Goal: Information Seeking & Learning: Check status

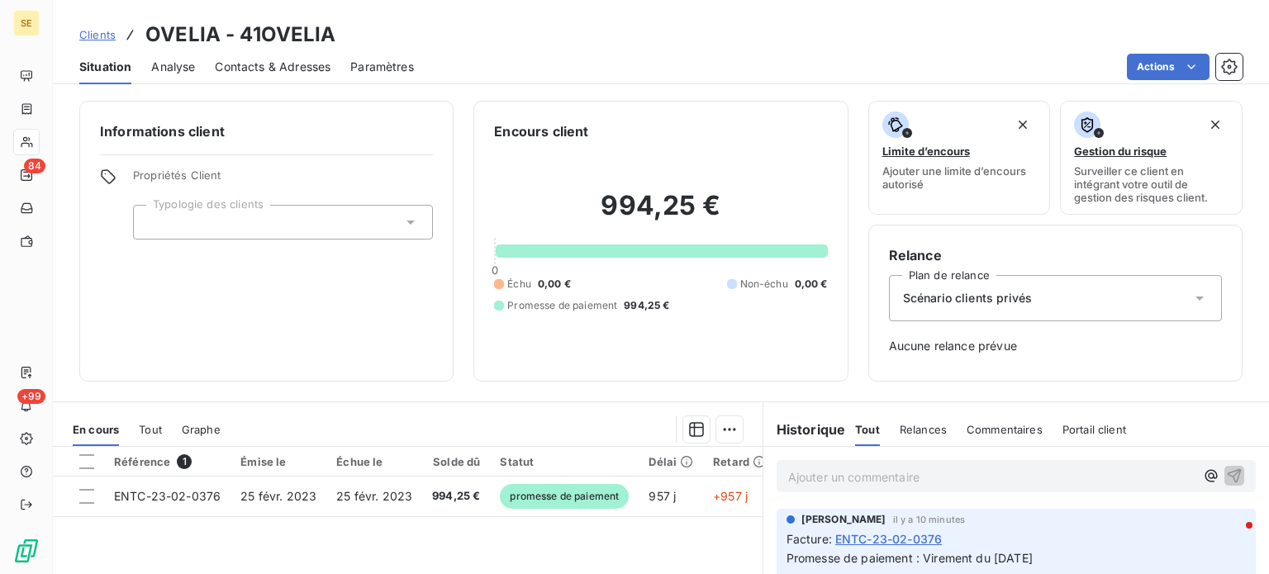
scroll to position [215, 0]
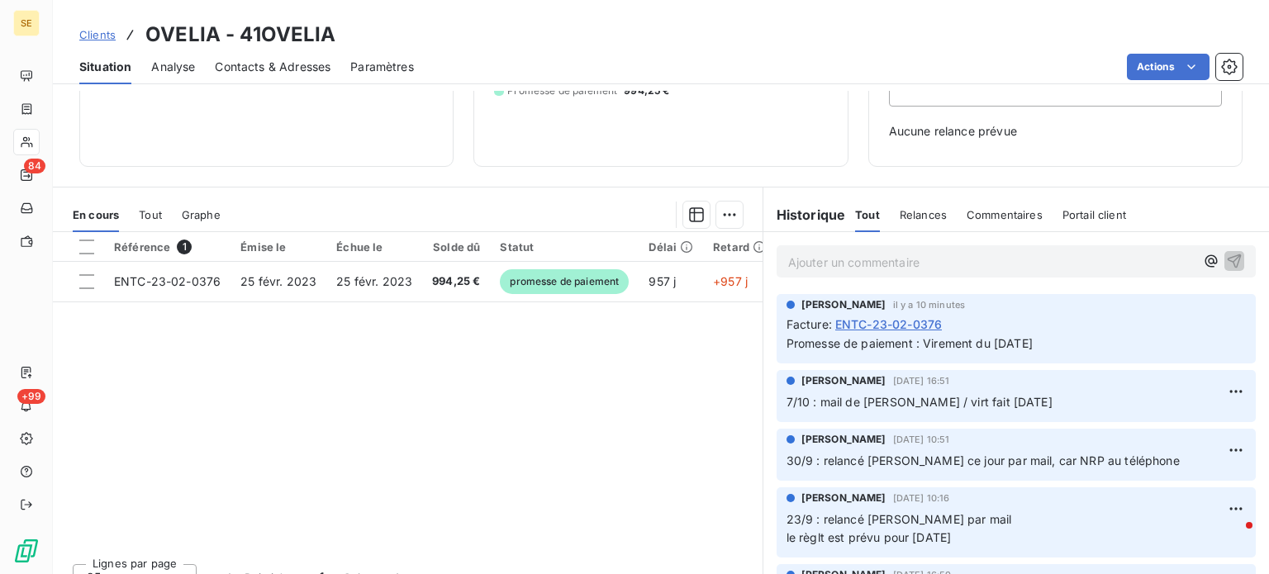
click at [96, 29] on span "Clients" at bounding box center [97, 34] width 36 height 13
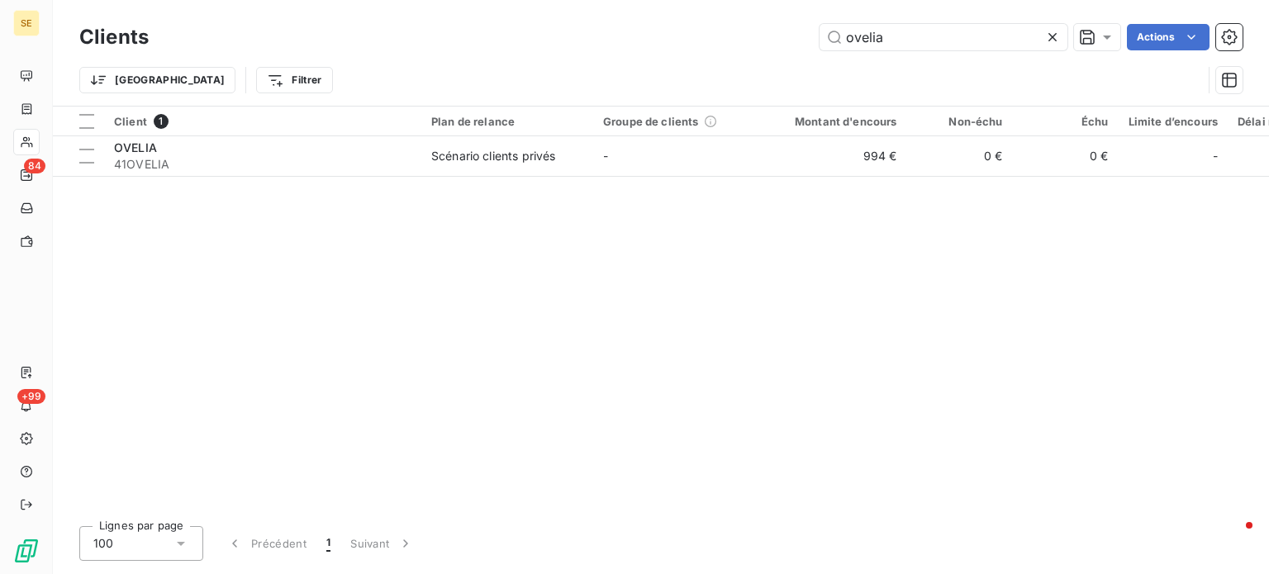
drag, startPoint x: 925, startPoint y: 35, endPoint x: 605, endPoint y: 55, distance: 321.1
click at [607, 52] on div "Clients ovelia Actions" at bounding box center [660, 37] width 1163 height 35
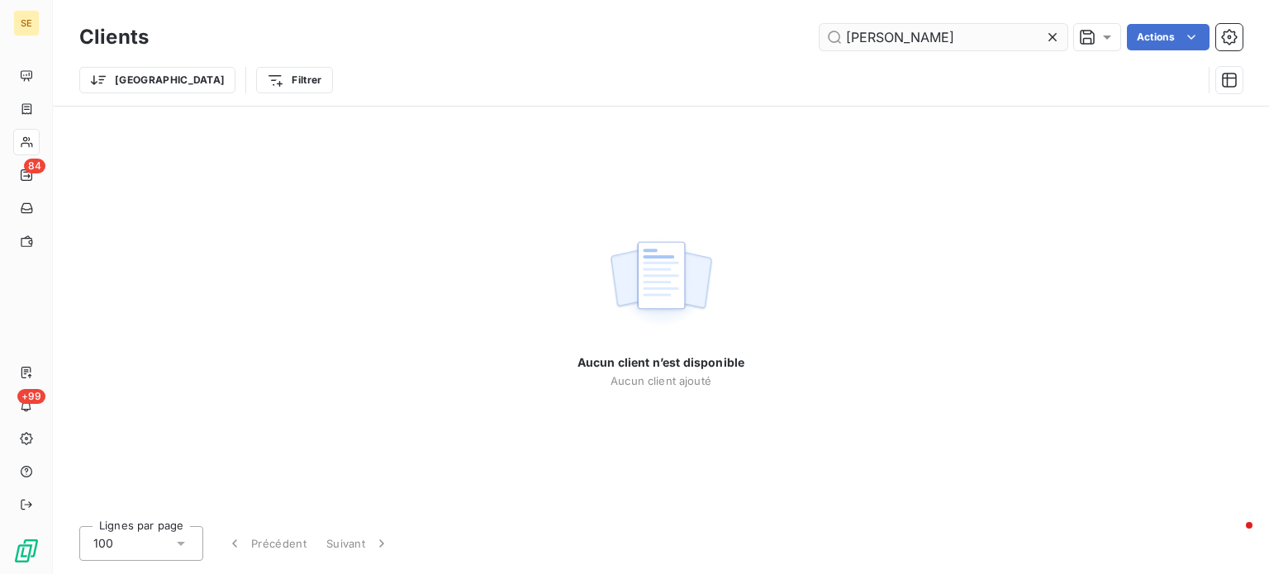
click at [871, 38] on input "ramouillet" at bounding box center [943, 37] width 248 height 26
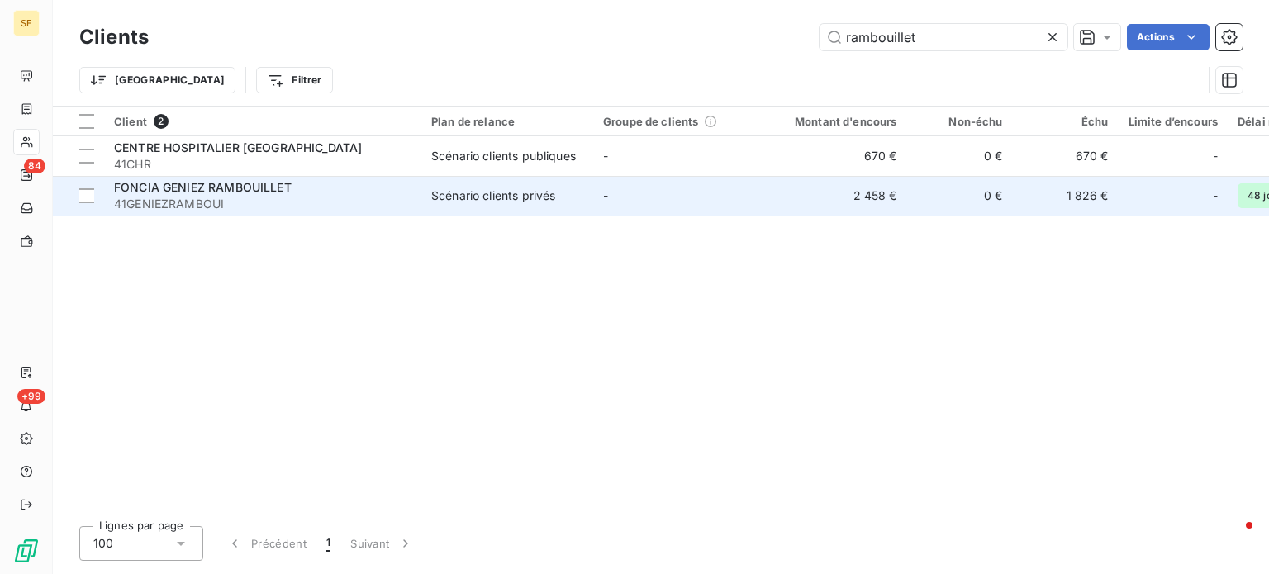
type input "rambouillet"
click at [384, 200] on span "41GENIEZRAMBOUI" at bounding box center [262, 204] width 297 height 17
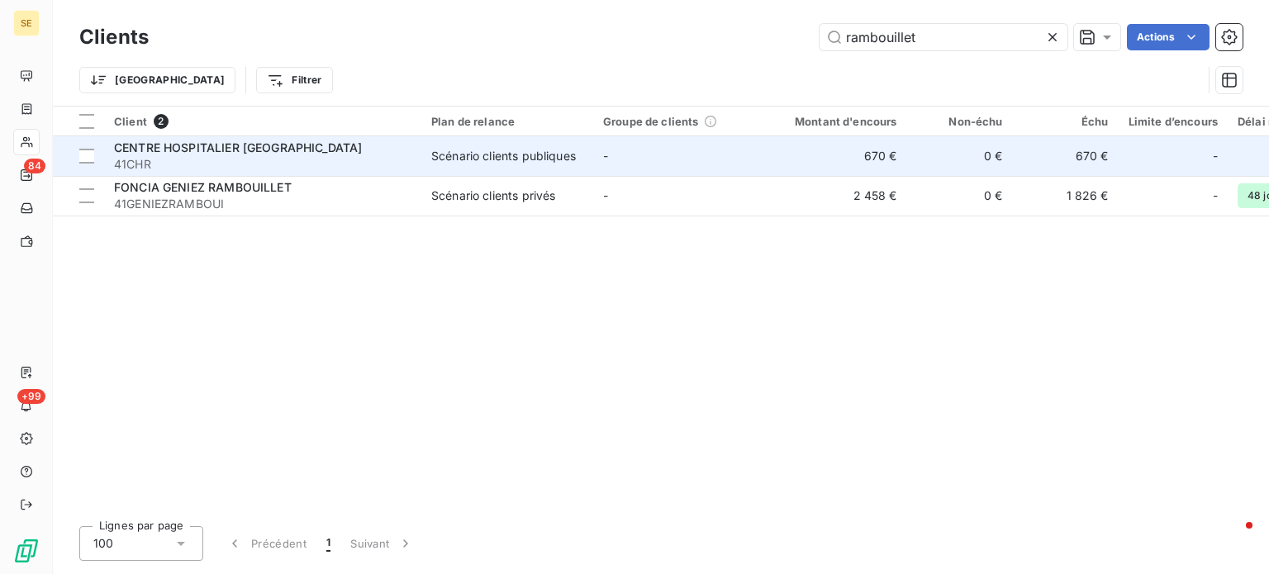
click at [295, 156] on span "41CHR" at bounding box center [262, 164] width 297 height 17
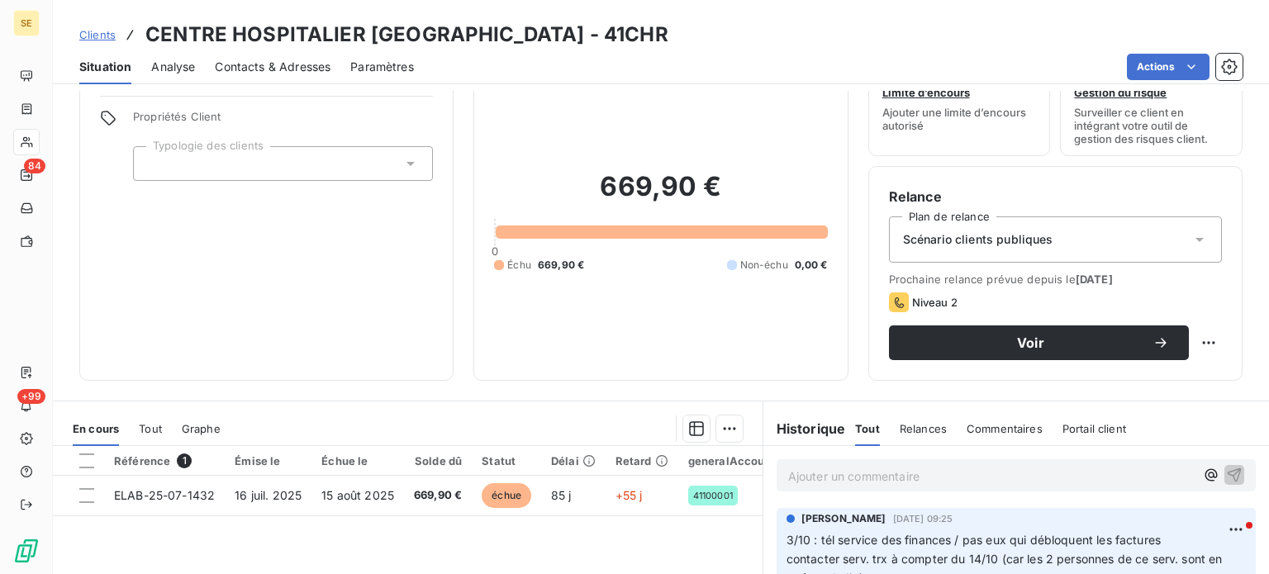
scroll to position [83, 0]
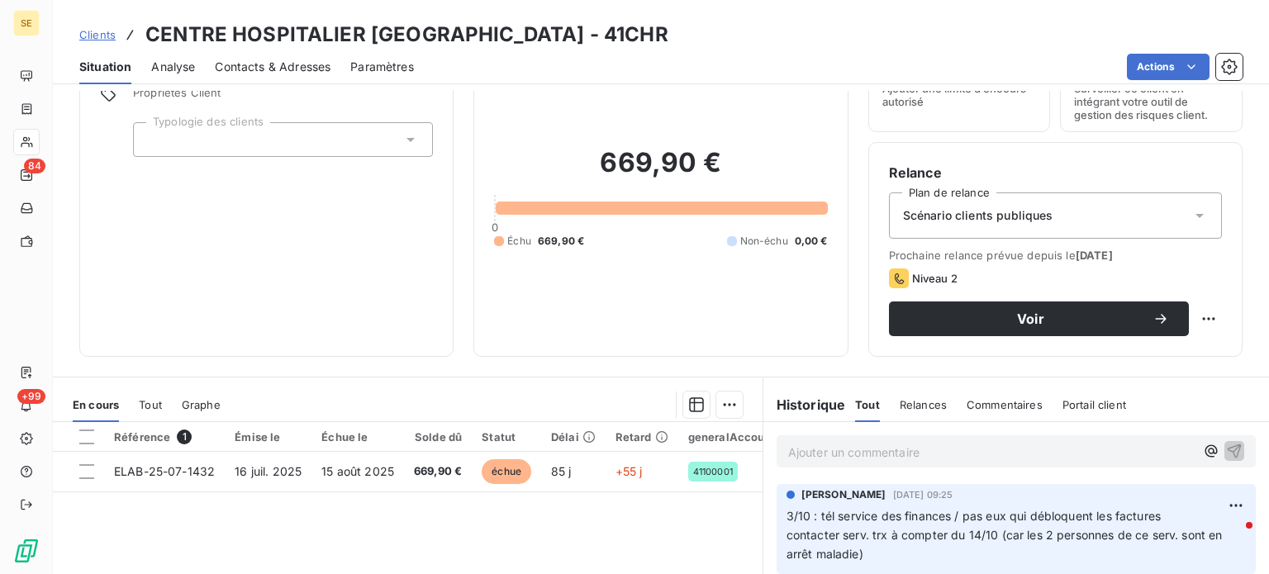
click at [98, 29] on span "Clients" at bounding box center [97, 34] width 36 height 13
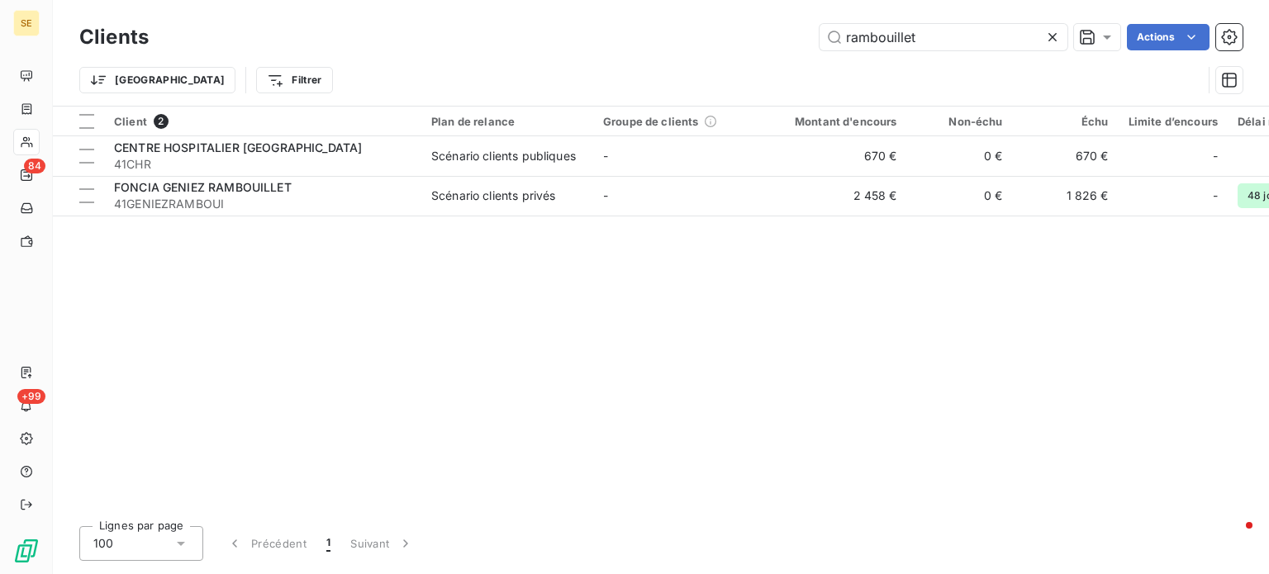
drag, startPoint x: 701, startPoint y: 45, endPoint x: 650, endPoint y: 54, distance: 51.1
click at [654, 50] on div "rambouillet Actions" at bounding box center [706, 37] width 1074 height 26
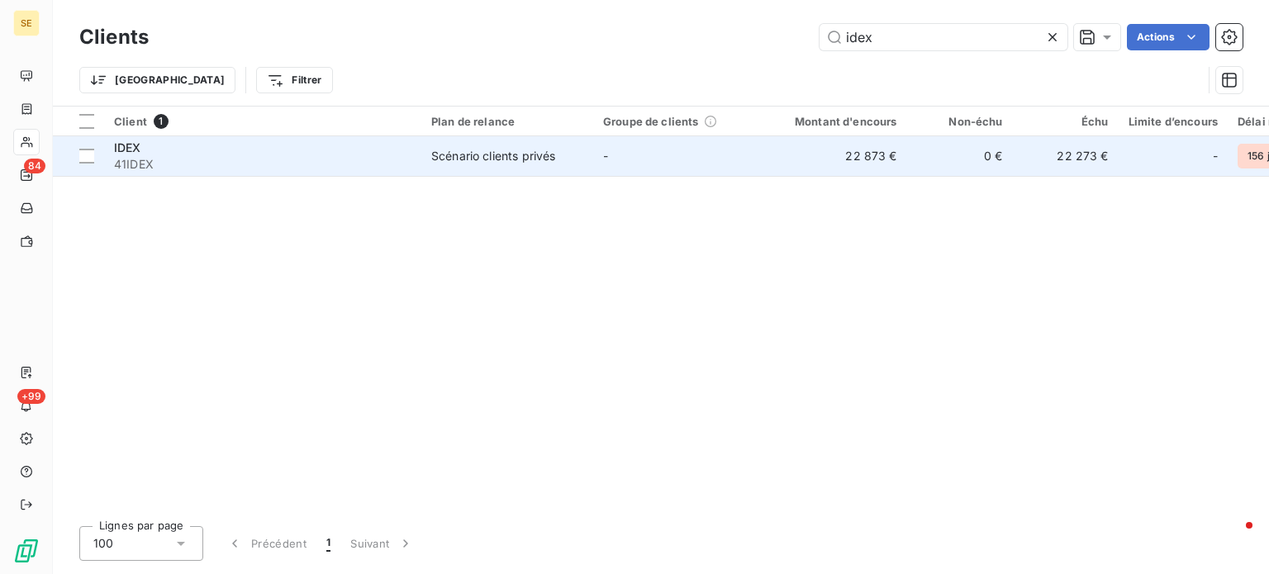
type input "idex"
click at [249, 173] on td "IDEX 41IDEX" at bounding box center [262, 156] width 317 height 40
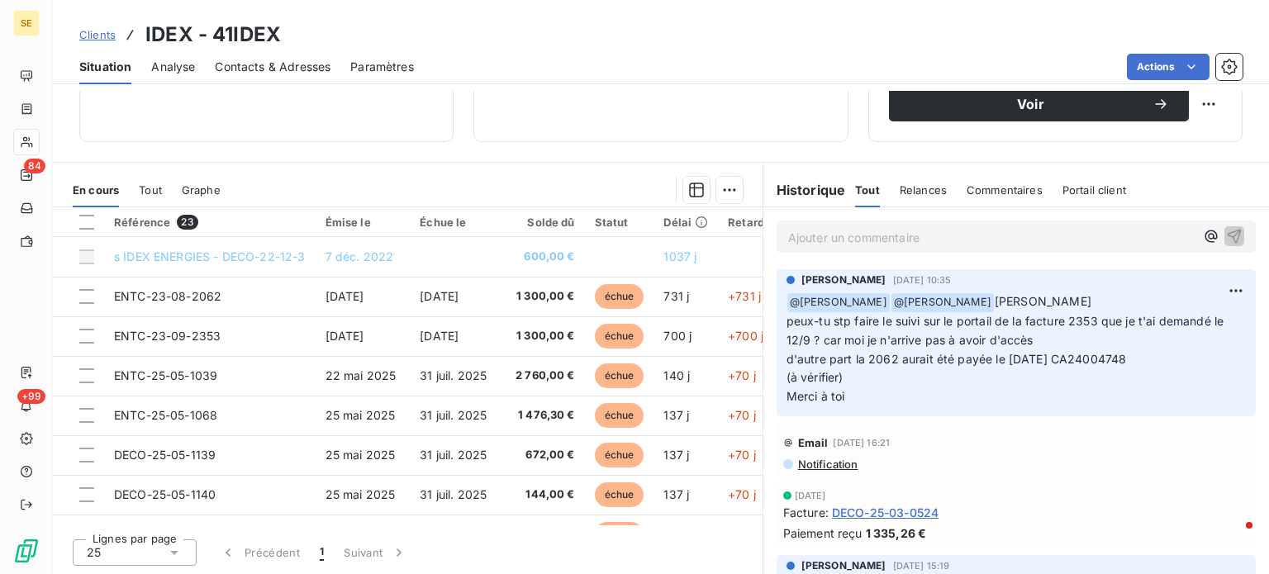
click at [986, 43] on div "Clients IDEX - 41IDEX" at bounding box center [661, 35] width 1216 height 30
click at [104, 33] on span "Clients" at bounding box center [97, 34] width 36 height 13
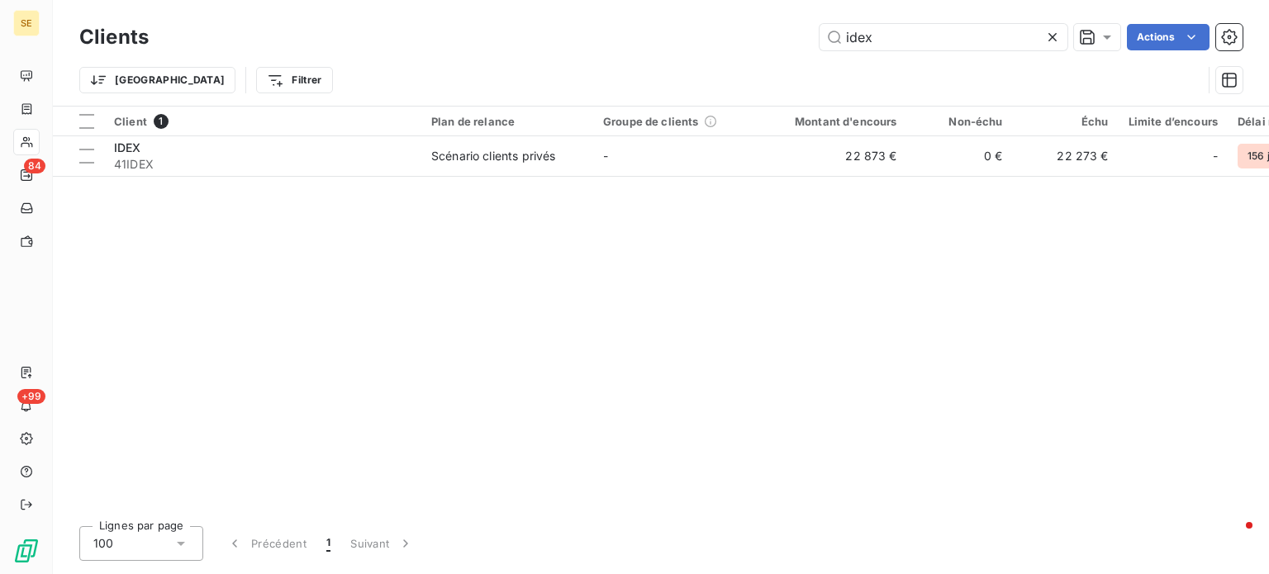
drag, startPoint x: 905, startPoint y: 37, endPoint x: 697, endPoint y: 36, distance: 208.2
click at [697, 36] on div "idex Actions" at bounding box center [706, 37] width 1074 height 26
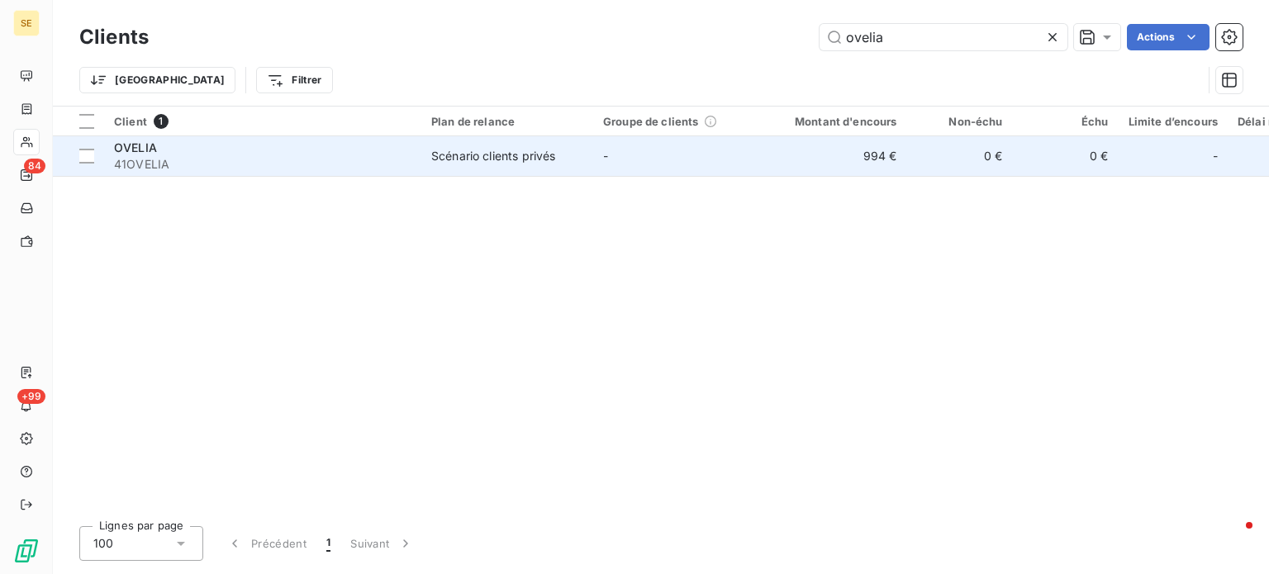
type input "ovelia"
click at [465, 154] on div "Scénario clients privés" at bounding box center [493, 156] width 124 height 17
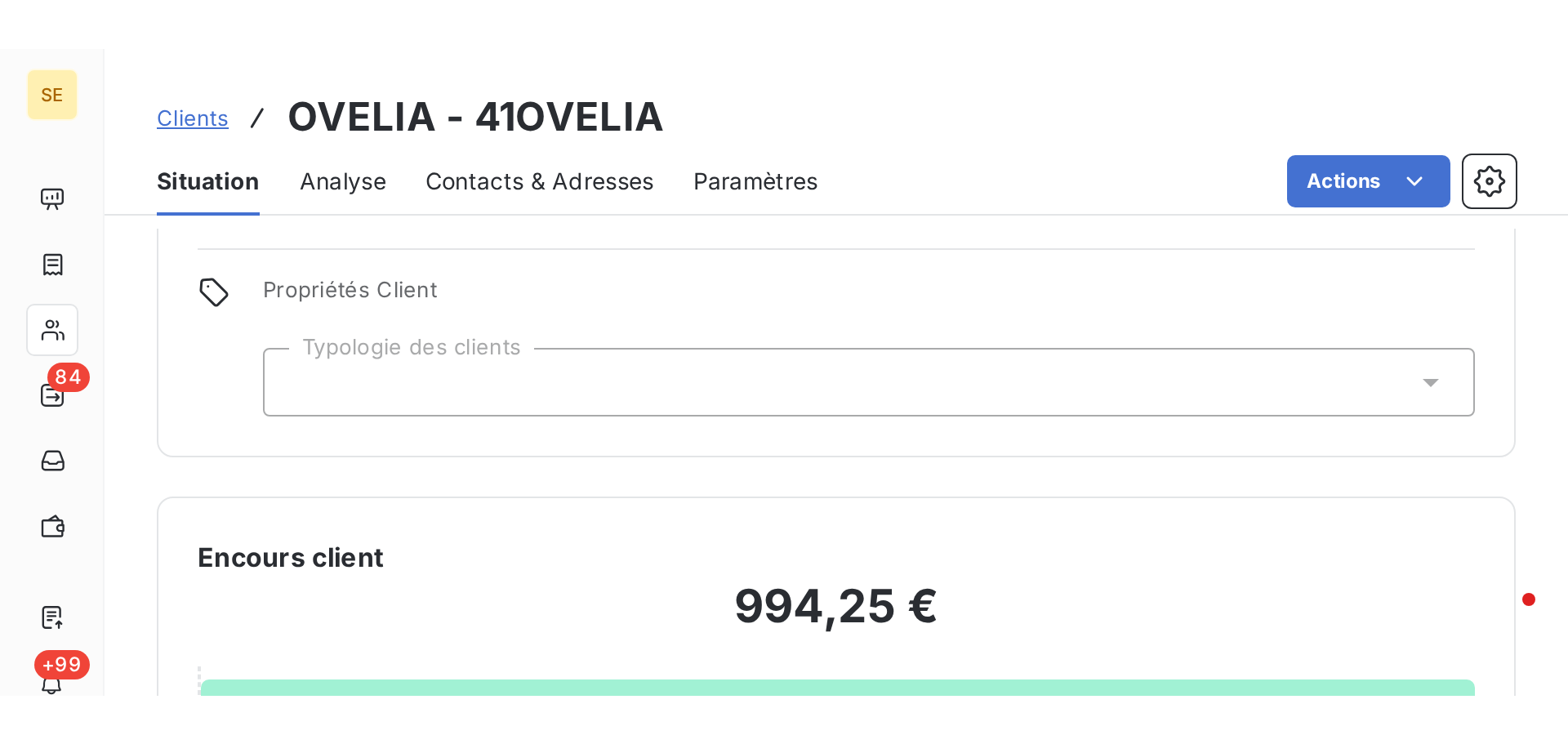
scroll to position [52, 0]
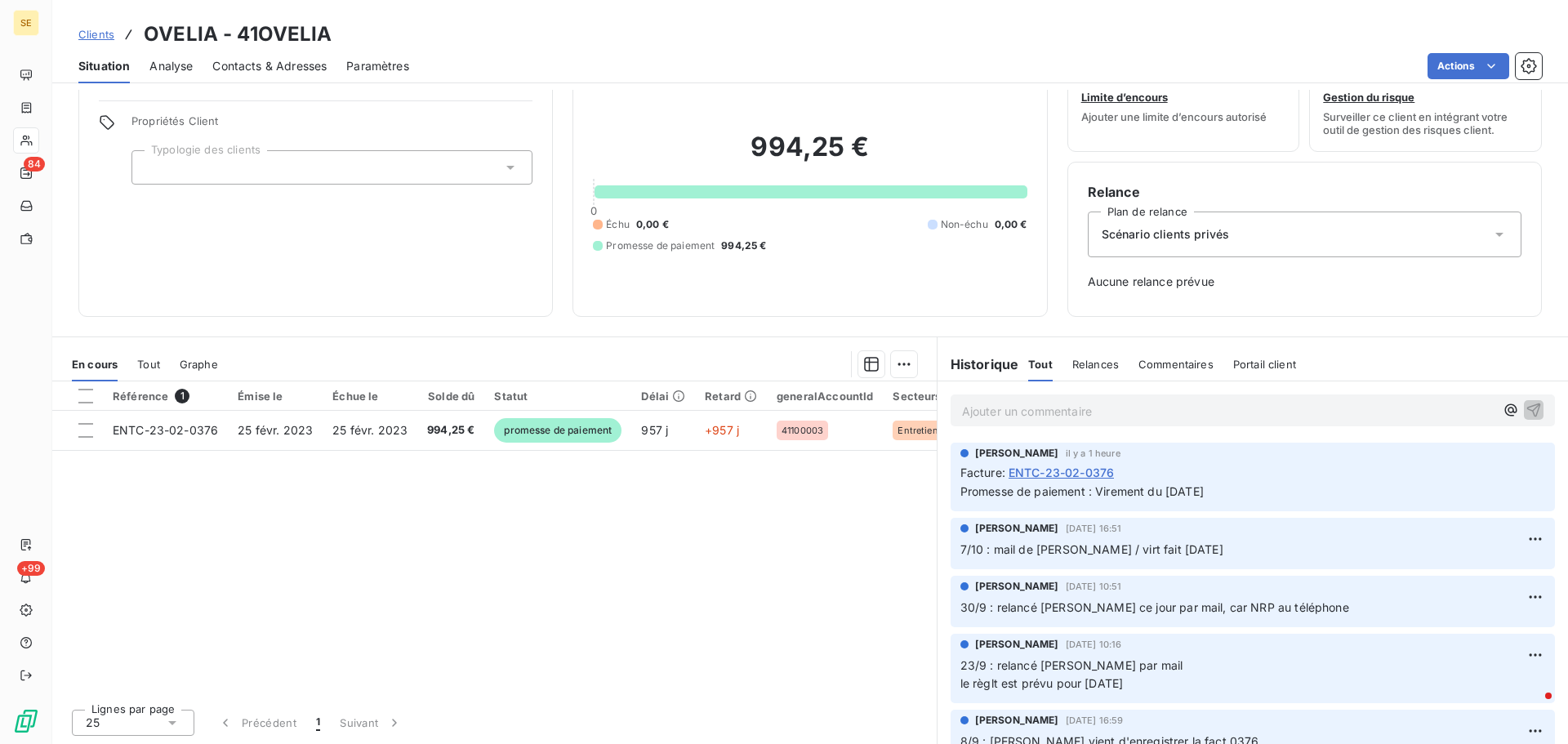
click at [98, 30] on span "Clients" at bounding box center [96, 34] width 36 height 13
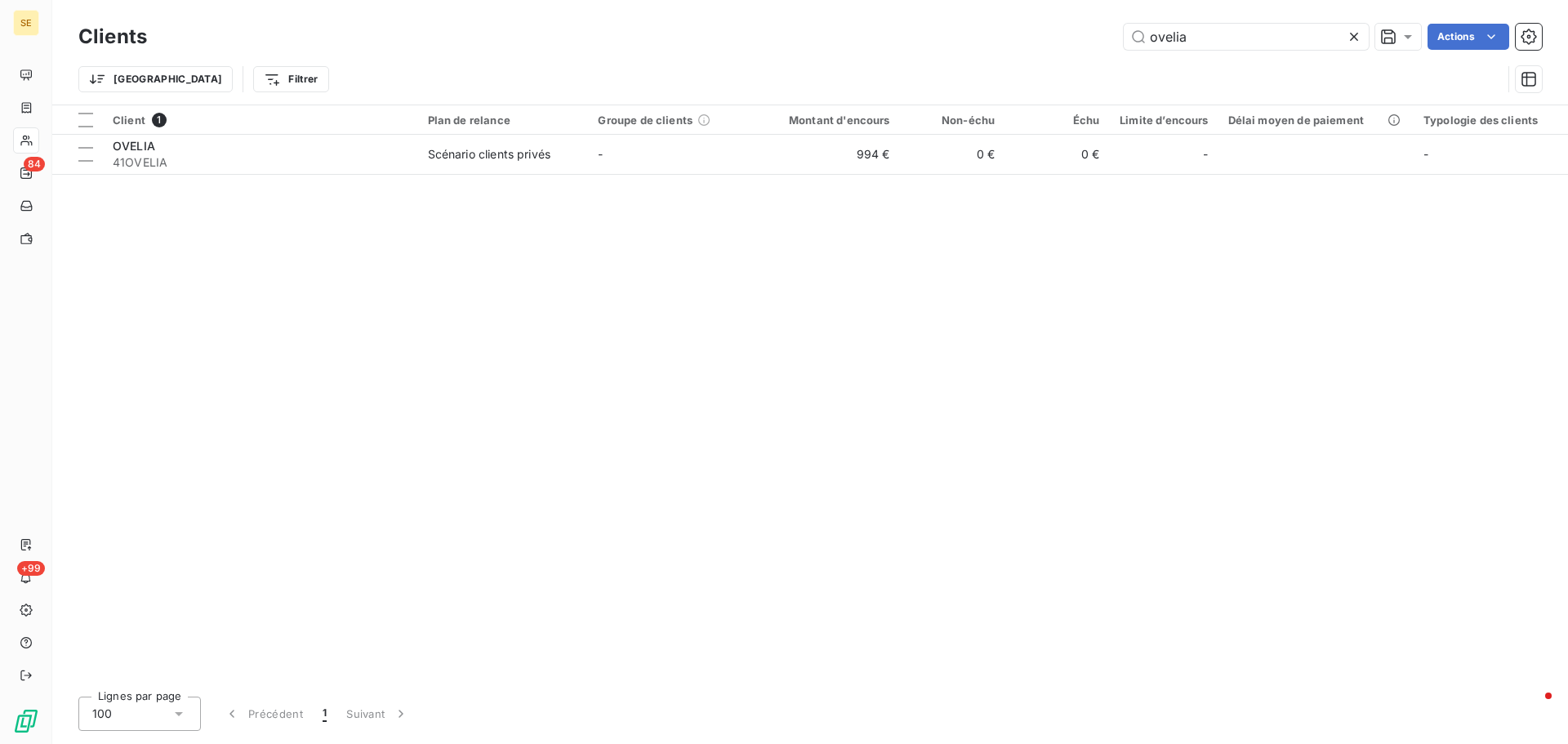
drag, startPoint x: 1238, startPoint y: 37, endPoint x: 854, endPoint y: 53, distance: 384.3
click at [856, 52] on div "Clients ovelia Actions" at bounding box center [810, 37] width 1463 height 35
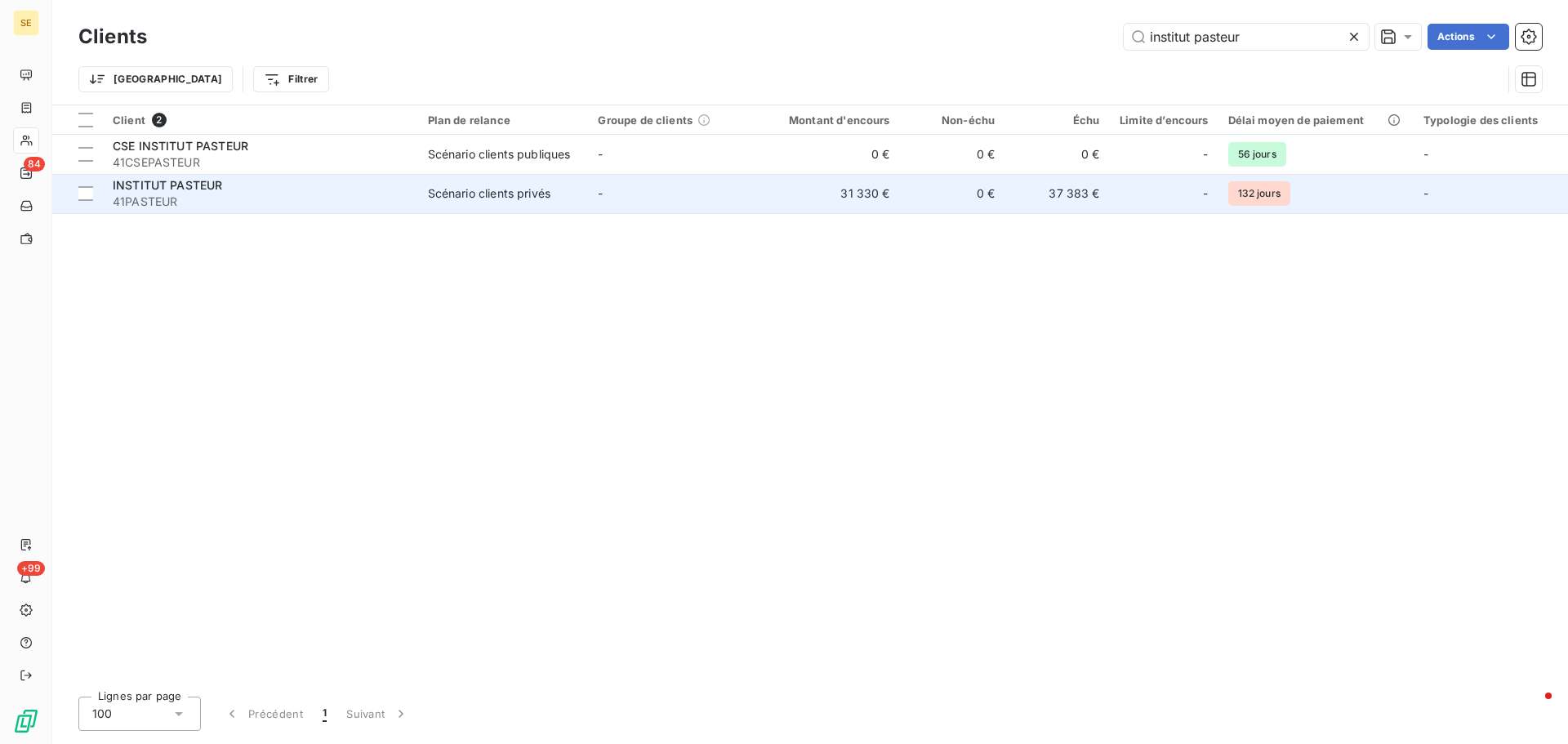
type input "institut pasteur"
click at [617, 199] on td "-" at bounding box center [673, 194] width 171 height 40
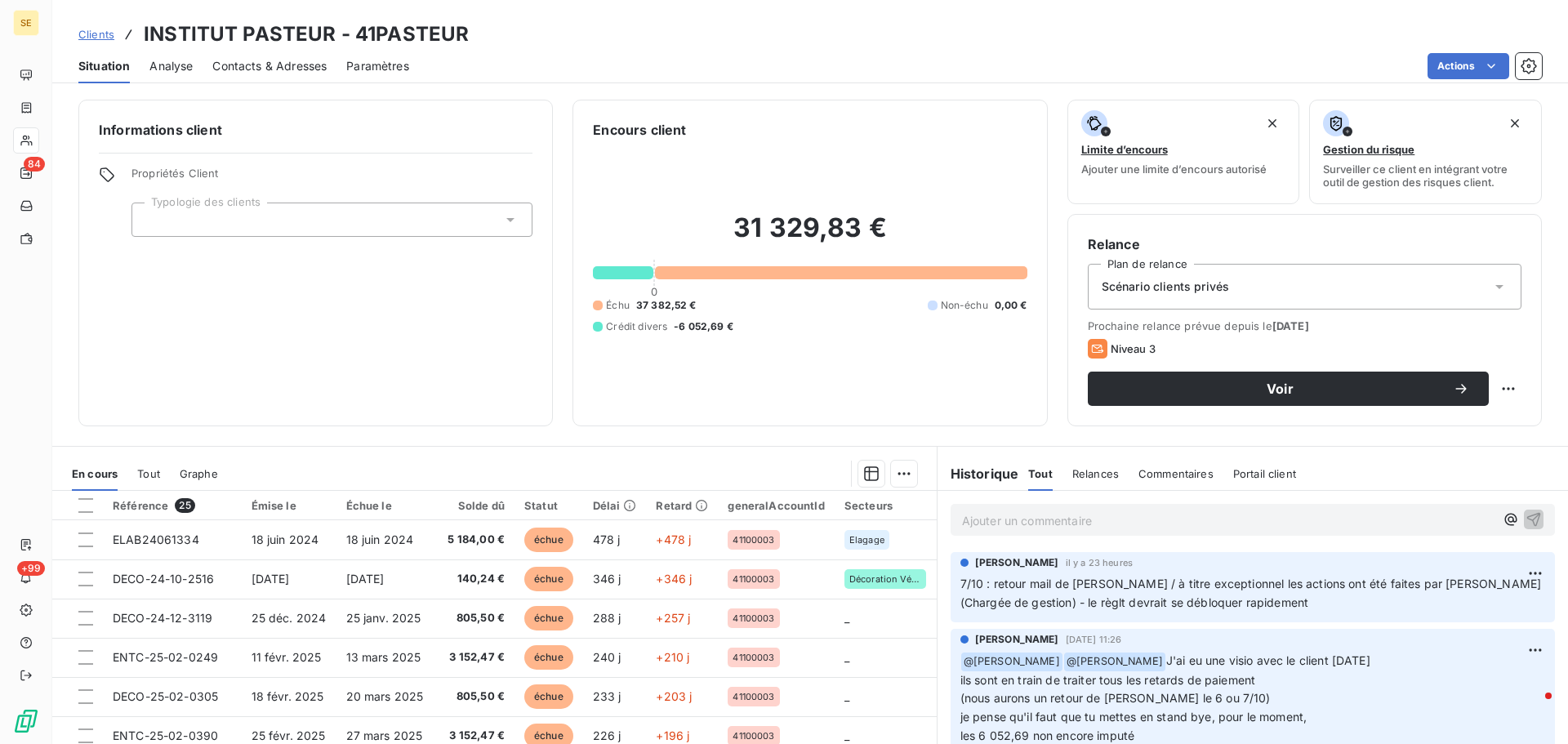
click at [92, 36] on span "Clients" at bounding box center [96, 34] width 36 height 13
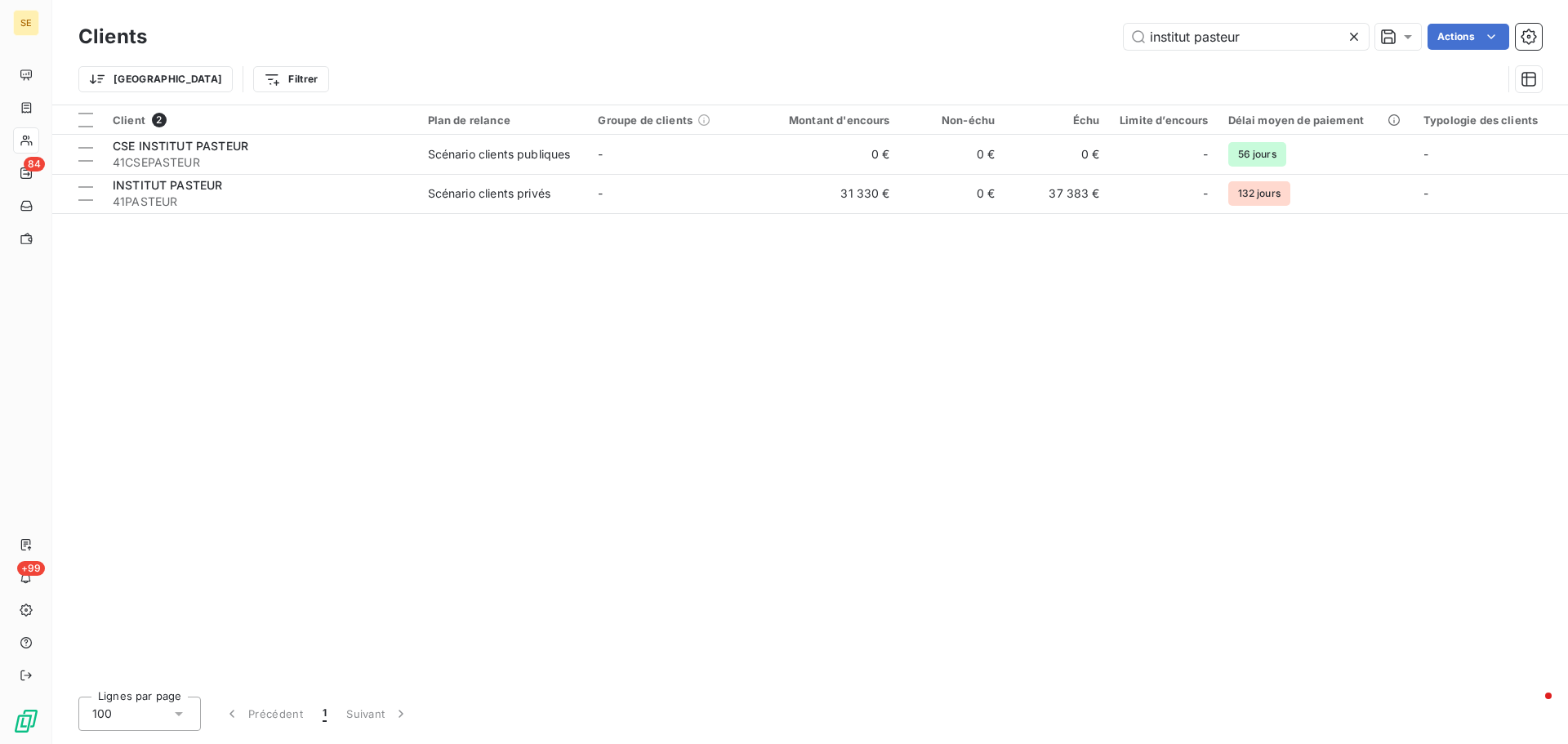
drag, startPoint x: 1266, startPoint y: 31, endPoint x: 829, endPoint y: 73, distance: 439.0
click at [829, 73] on div "Clients institut pasteur Actions Trier Filtrer" at bounding box center [810, 62] width 1463 height 85
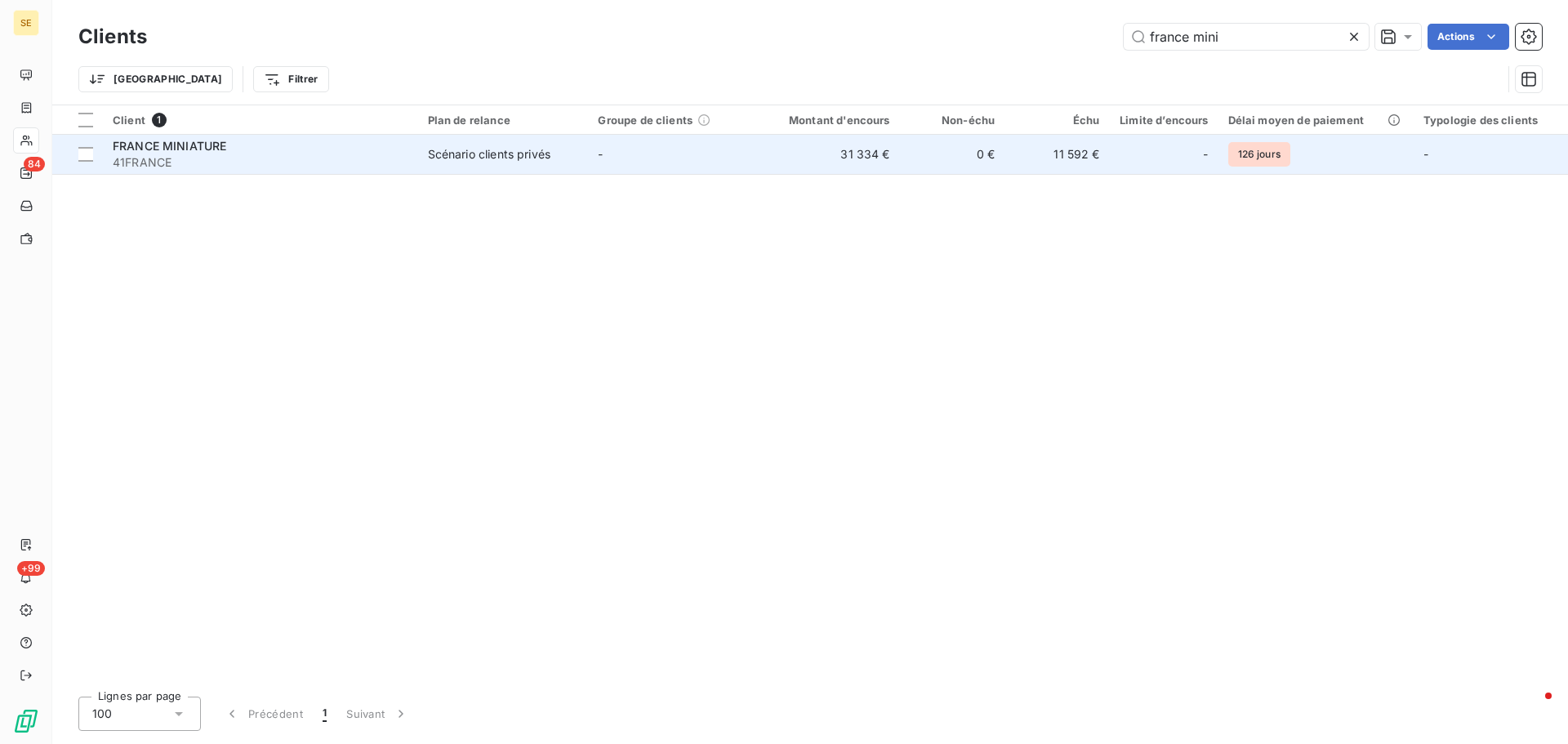
type input "france mini"
click at [171, 157] on span "41FRANCE" at bounding box center [260, 162] width 296 height 17
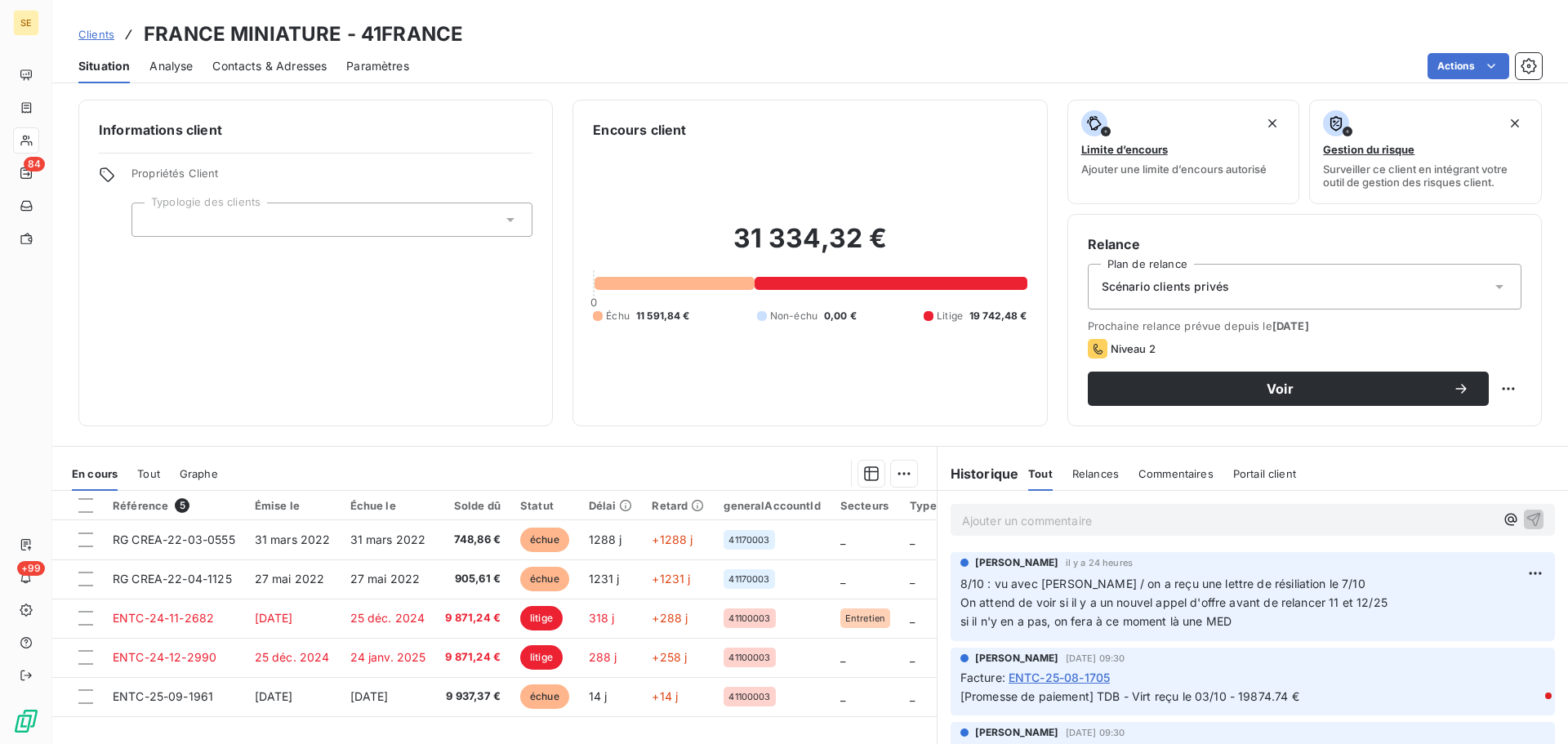
click at [98, 34] on span "Clients" at bounding box center [96, 34] width 36 height 13
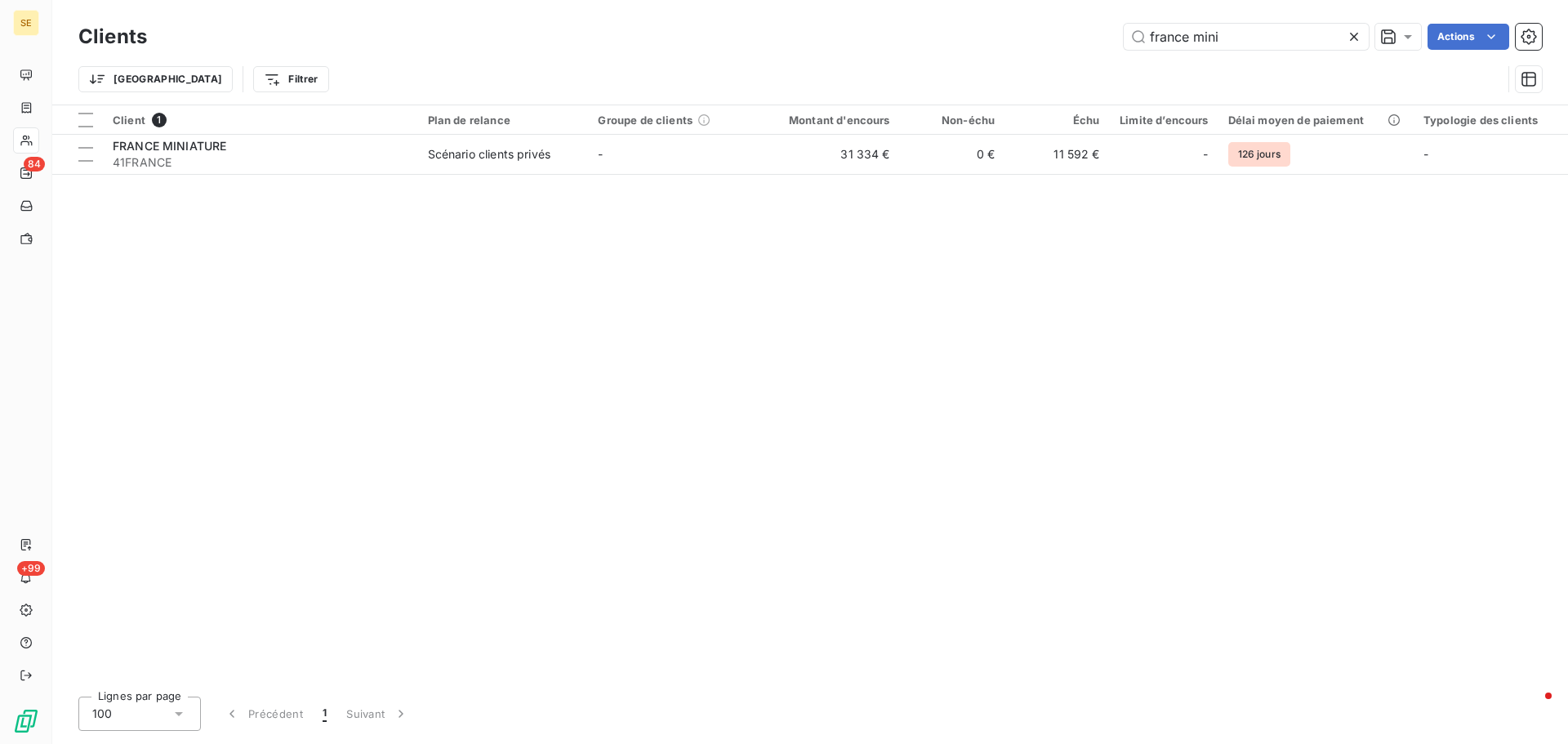
drag, startPoint x: 1251, startPoint y: 44, endPoint x: 835, endPoint y: 68, distance: 416.7
click at [835, 68] on div "Clients france mini Actions Trier Filtrer" at bounding box center [810, 62] width 1463 height 85
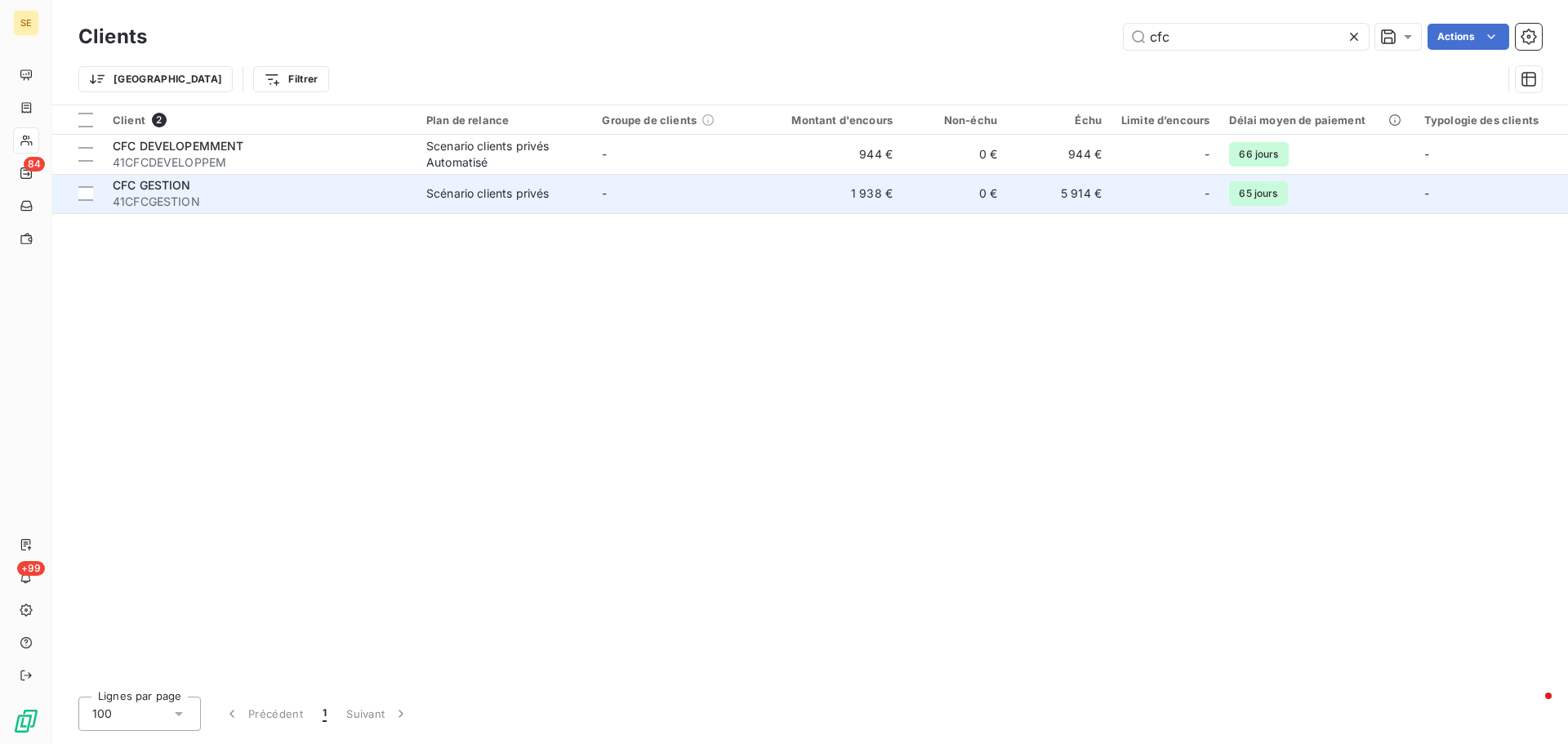
type input "cfc"
click at [280, 179] on div "CFC GESTION" at bounding box center [259, 185] width 294 height 17
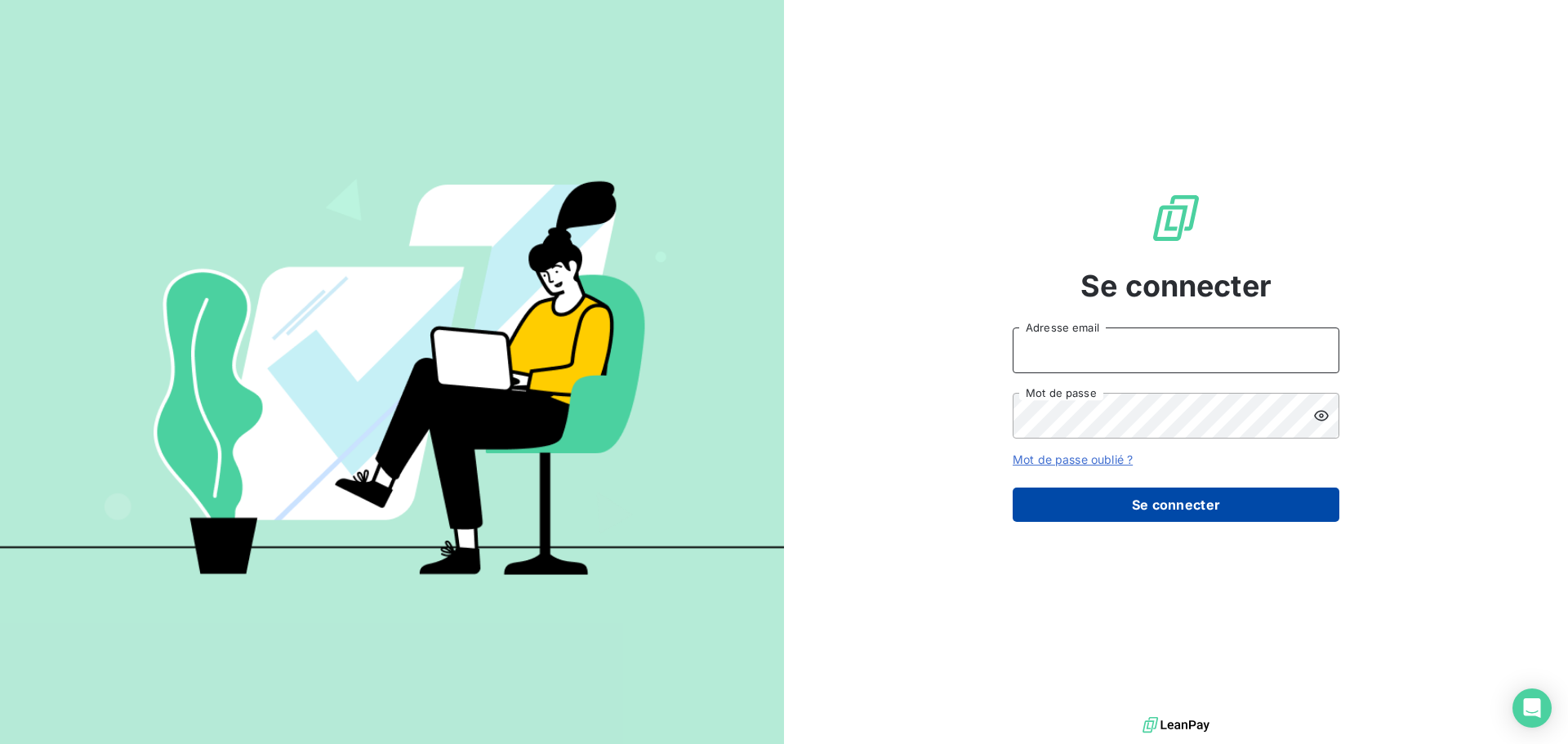
type input "[EMAIL_ADDRESS][DOMAIN_NAME]"
click at [1103, 509] on button "Se connecter" at bounding box center [1176, 504] width 326 height 35
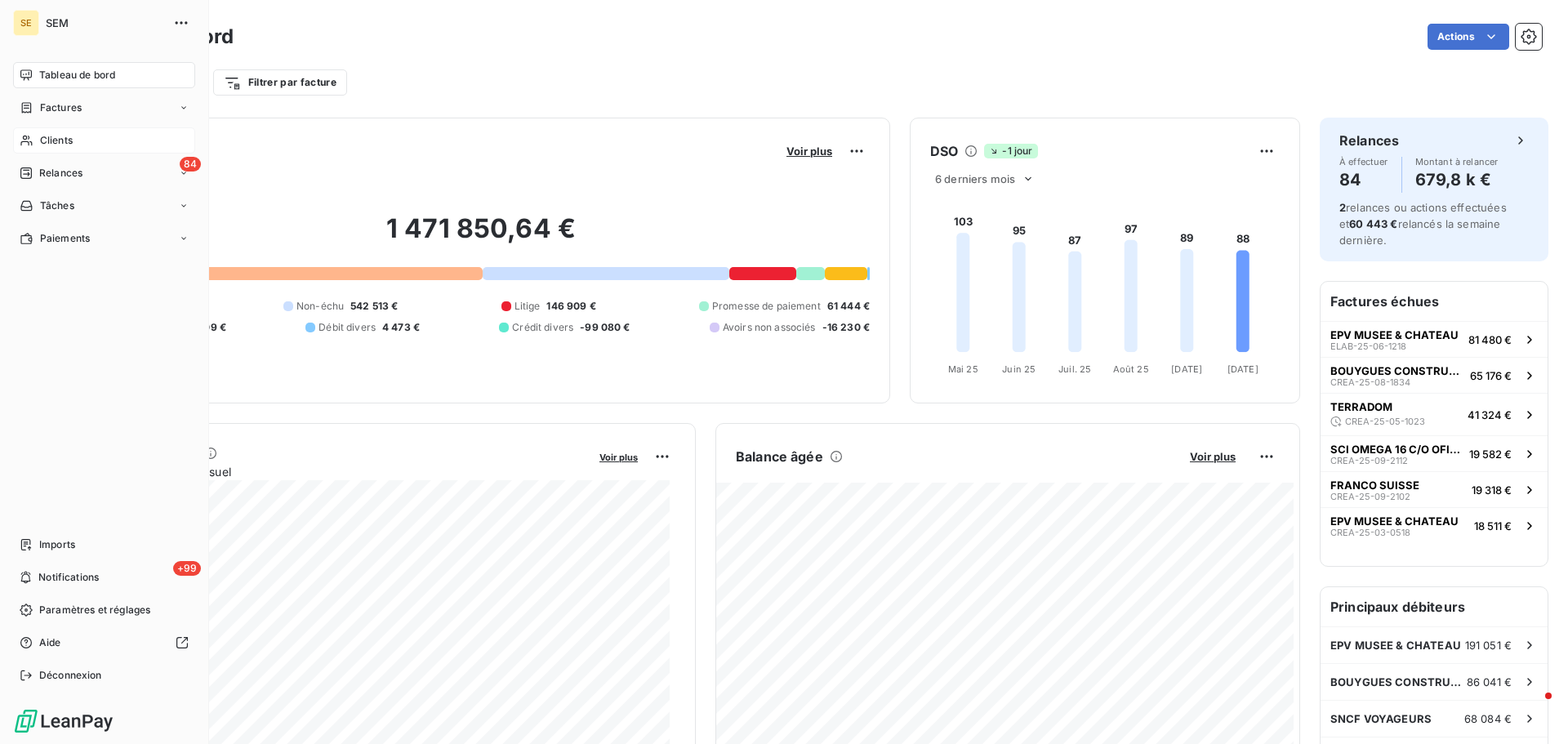
click at [51, 135] on span "Clients" at bounding box center [55, 140] width 33 height 15
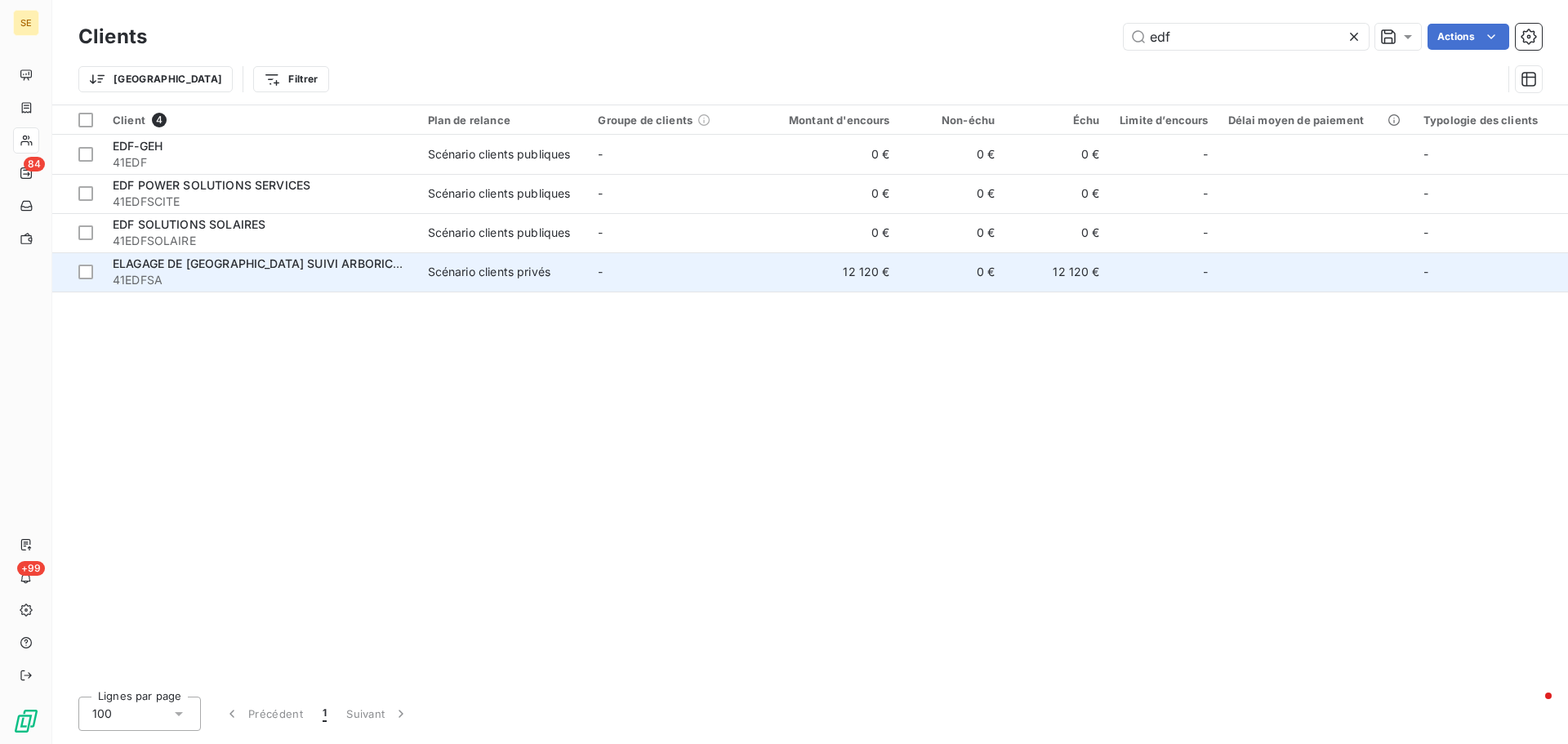
type input "edf"
click at [251, 270] on div "ELAGAGE DE [GEOGRAPHIC_DATA] SUIVI ARBORICOLE" at bounding box center [260, 264] width 296 height 17
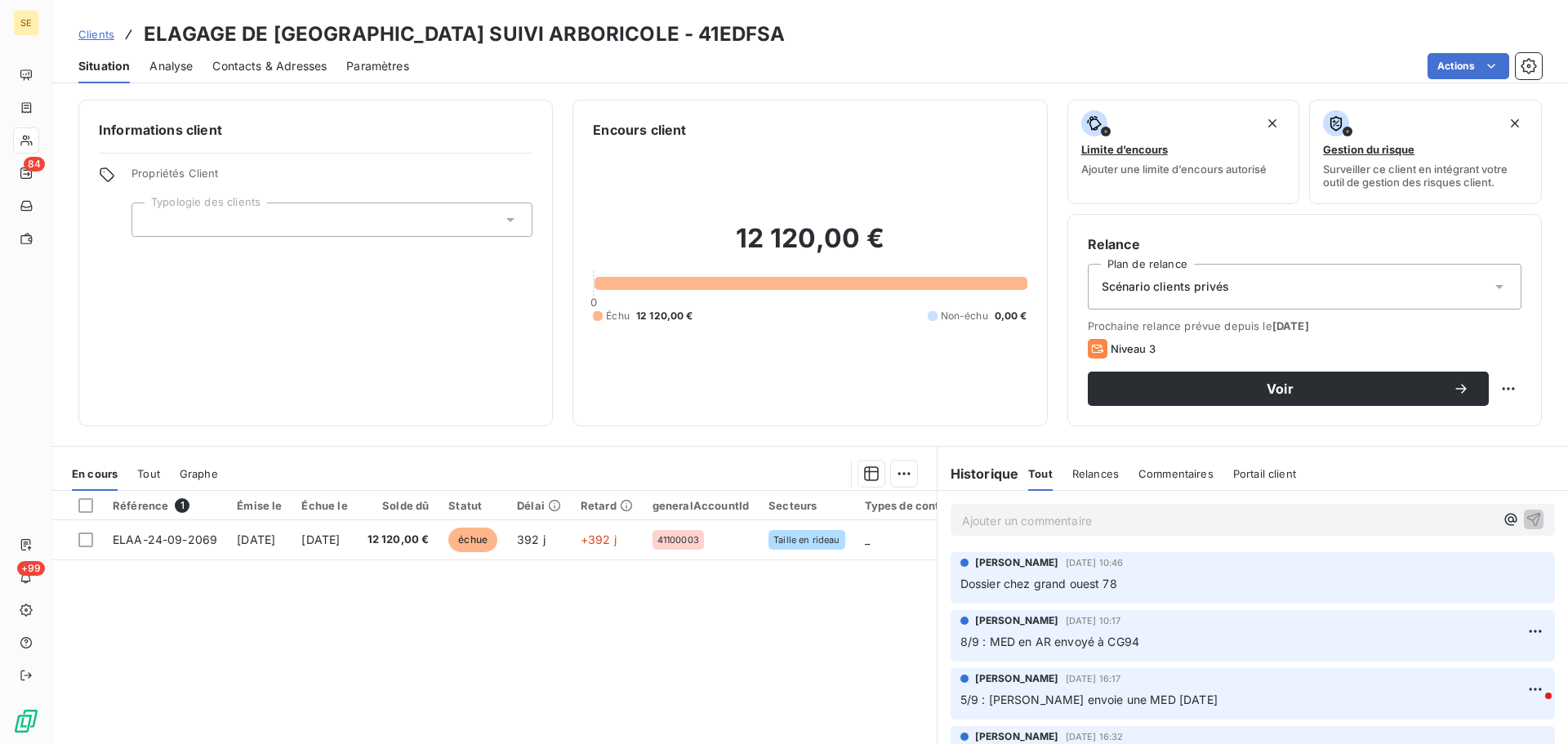
click at [1074, 523] on p "Ajouter un commentaire ﻿" at bounding box center [1228, 520] width 533 height 21
click at [1181, 508] on div "9/10 : Injonction de payer en cours" at bounding box center [1253, 519] width 604 height 31
drag, startPoint x: 1168, startPoint y: 521, endPoint x: 777, endPoint y: 565, distance: 393.5
click at [778, 564] on div "En cours Tout Graphe Référence 1 Émise le Échue le Solde dû Statut Délai Retard…" at bounding box center [810, 649] width 1516 height 408
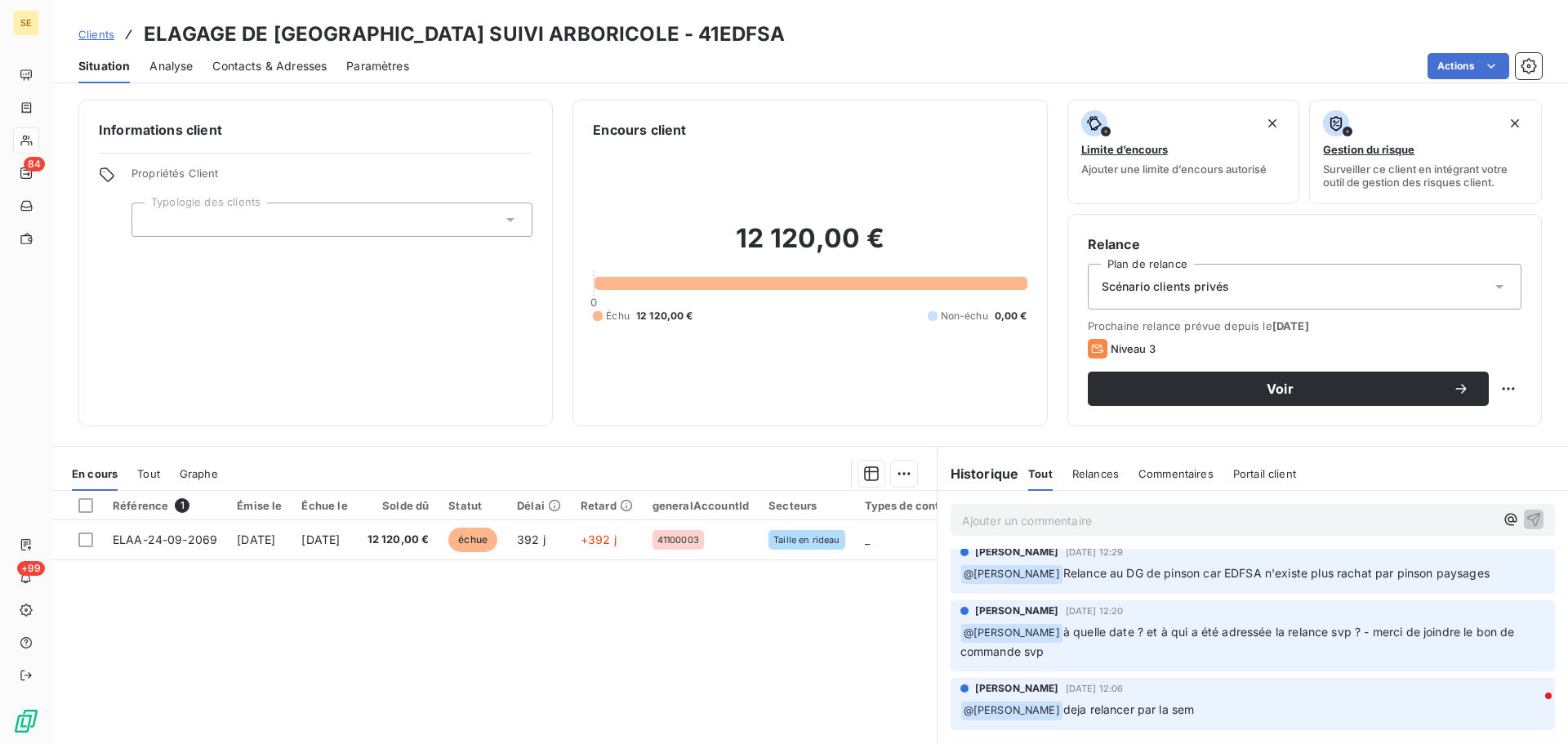
scroll to position [111, 0]
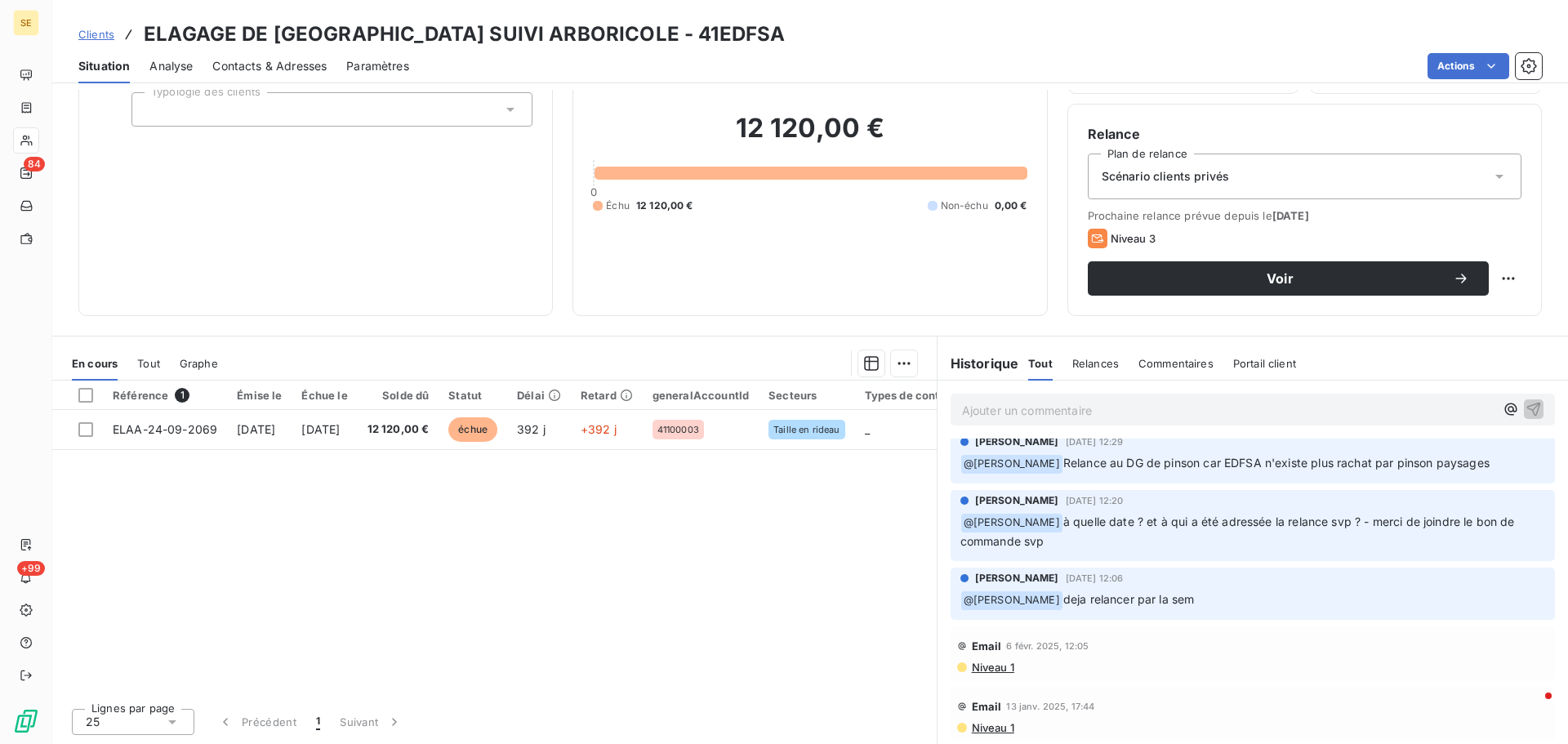
click at [975, 725] on span "Niveau 1" at bounding box center [992, 726] width 44 height 13
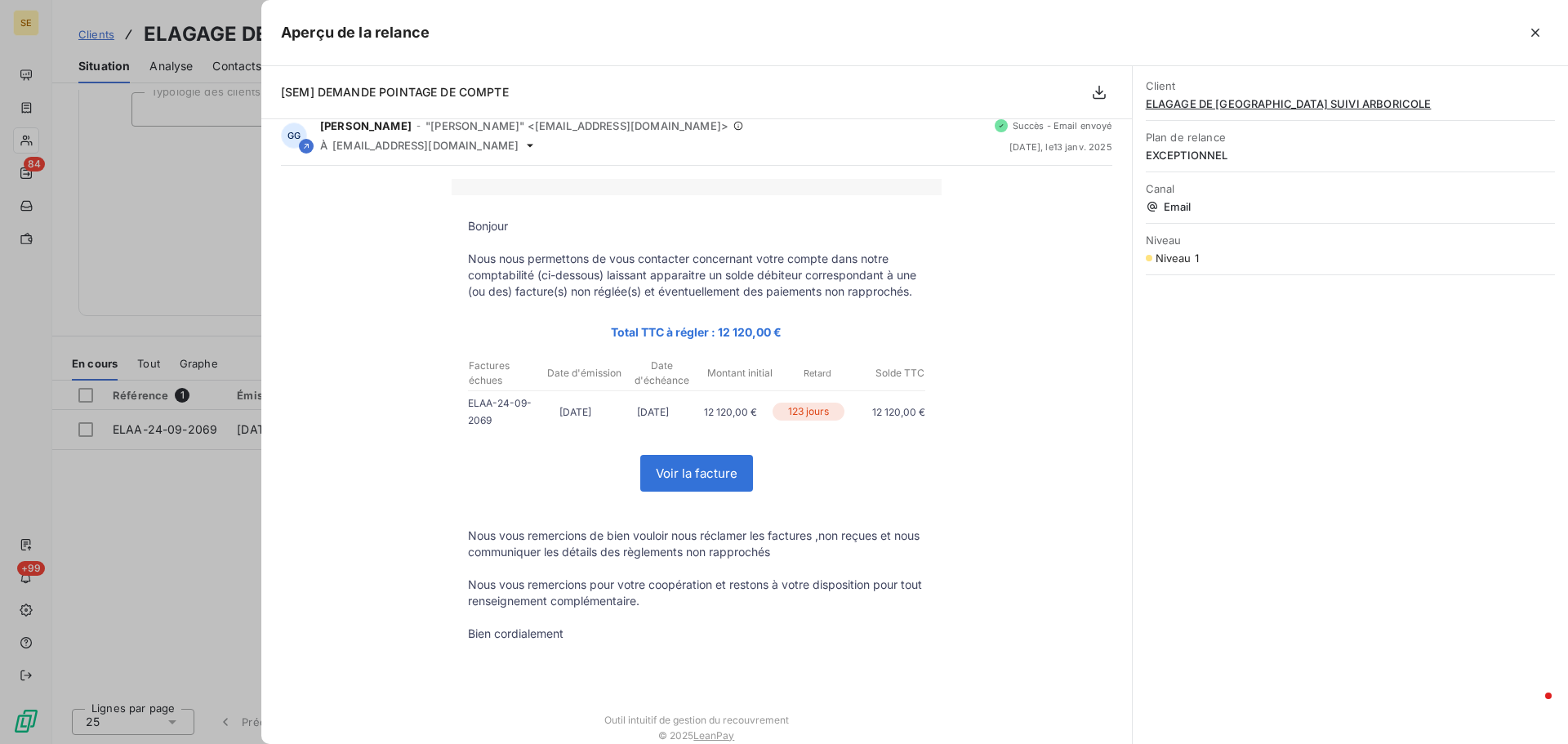
scroll to position [0, 0]
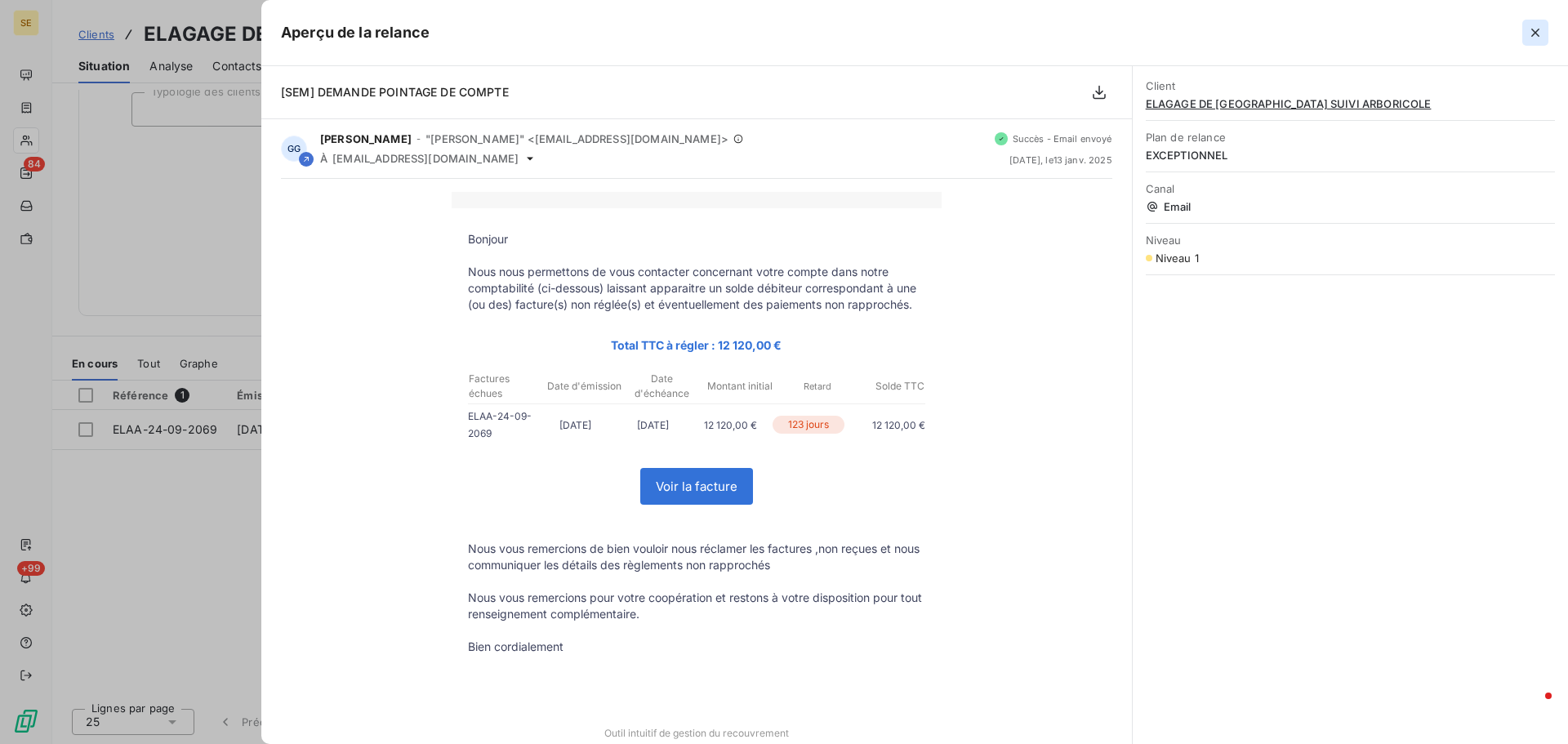
click at [1538, 36] on icon "button" at bounding box center [1535, 33] width 8 height 8
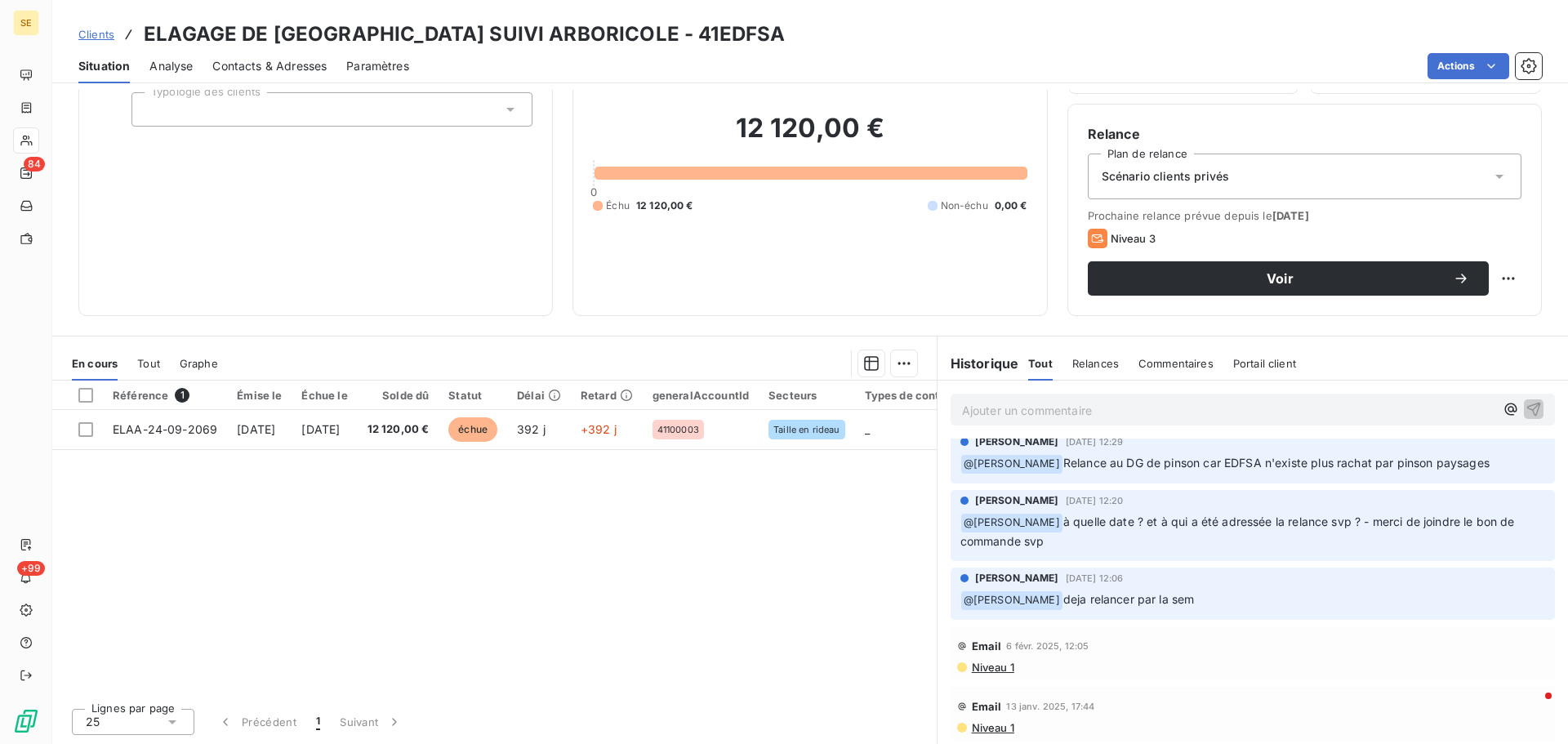
click at [980, 668] on span "Niveau 1" at bounding box center [992, 666] width 44 height 13
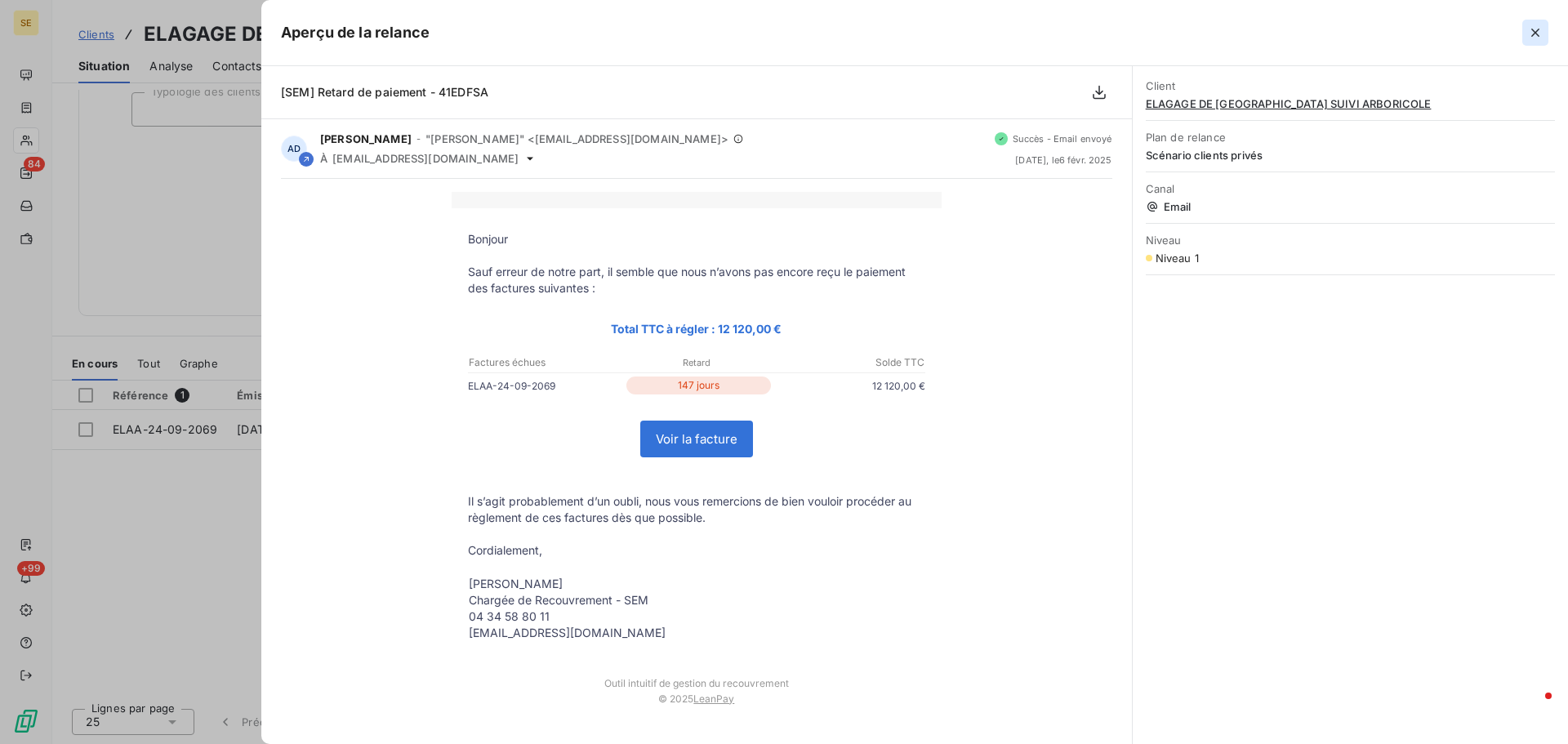
click at [1538, 31] on icon "button" at bounding box center [1535, 33] width 8 height 8
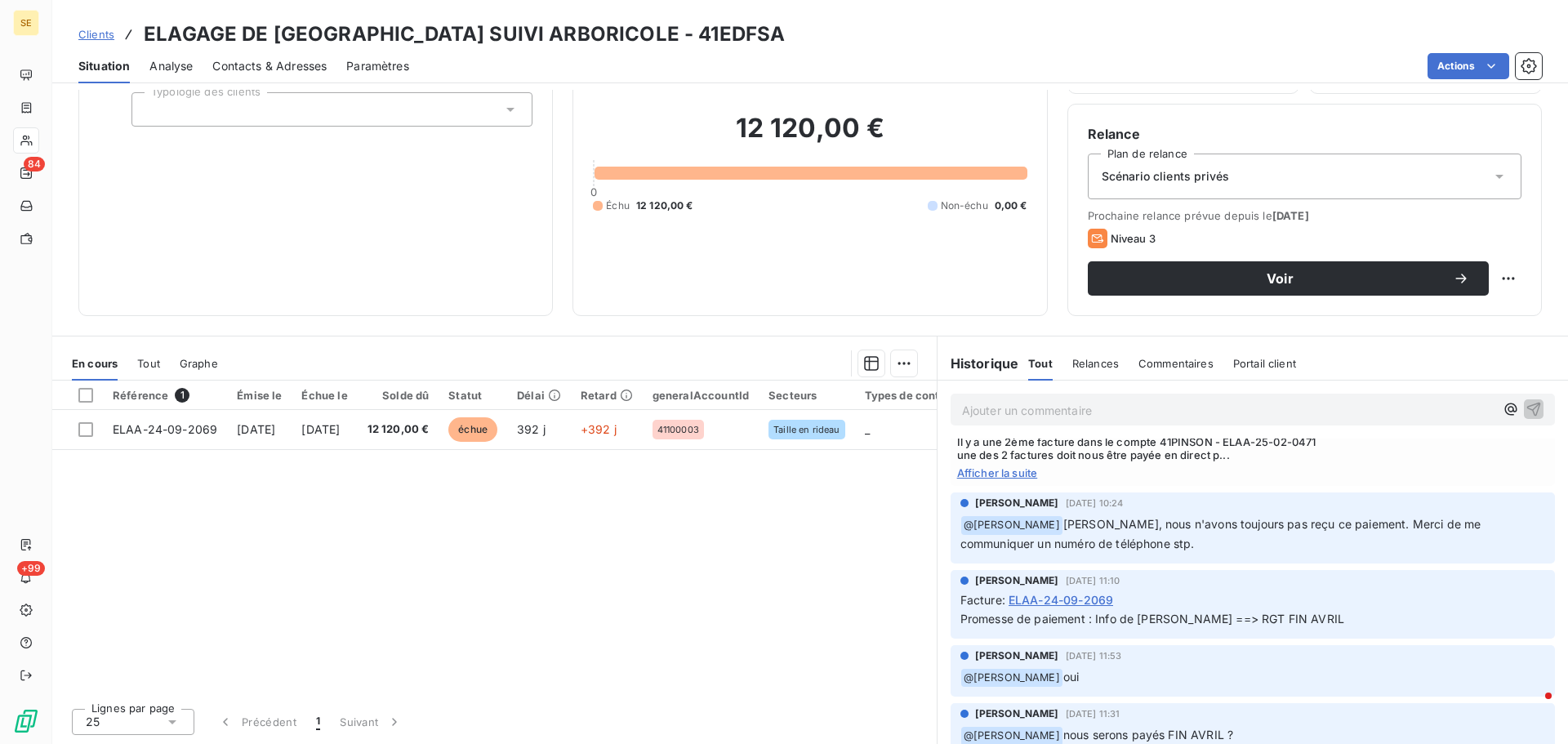
scroll to position [1953, 0]
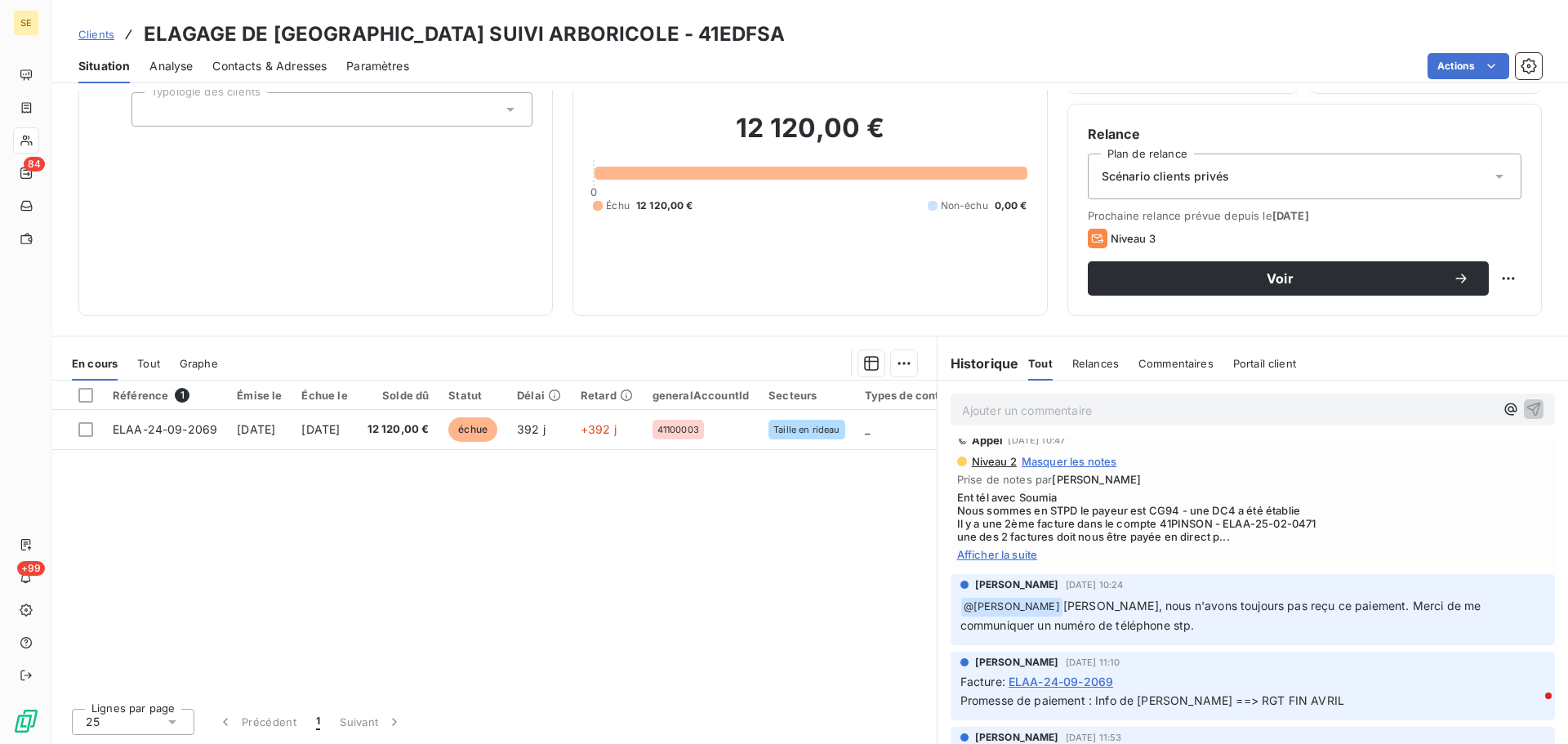
click at [1011, 553] on span "Afficher la suite" at bounding box center [1253, 553] width 591 height 13
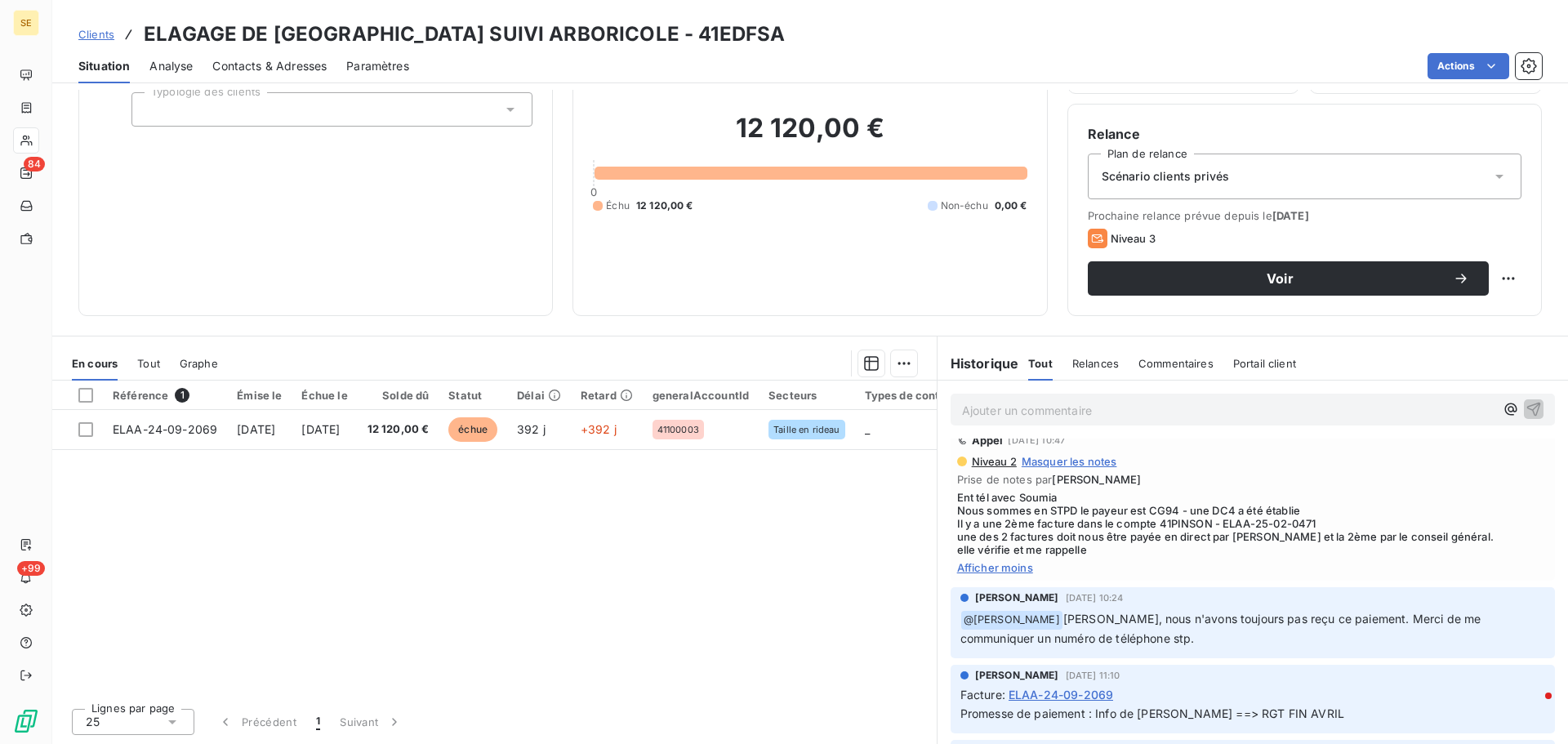
click at [981, 459] on span "Niveau 2" at bounding box center [993, 460] width 46 height 13
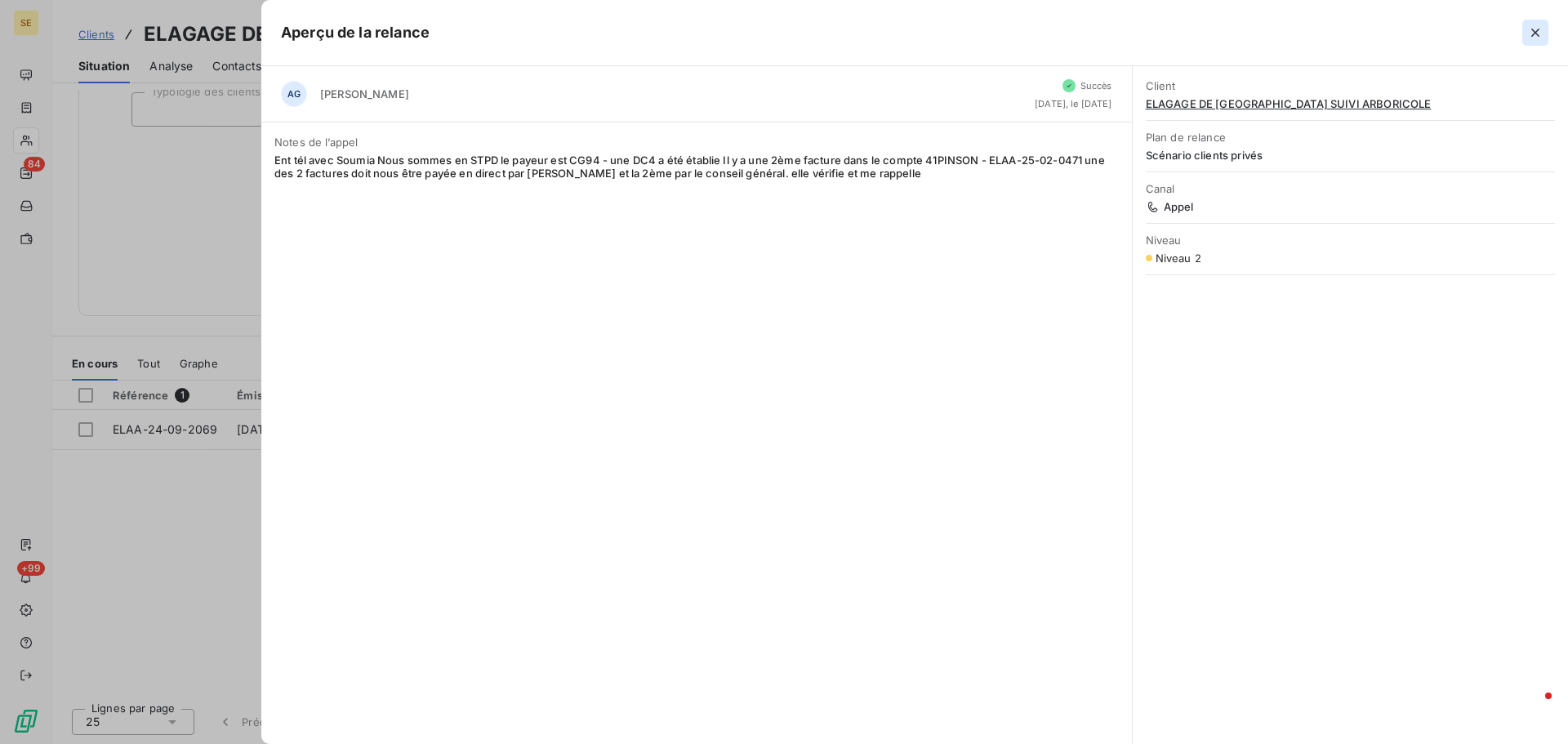
click at [1538, 35] on icon "button" at bounding box center [1535, 33] width 17 height 17
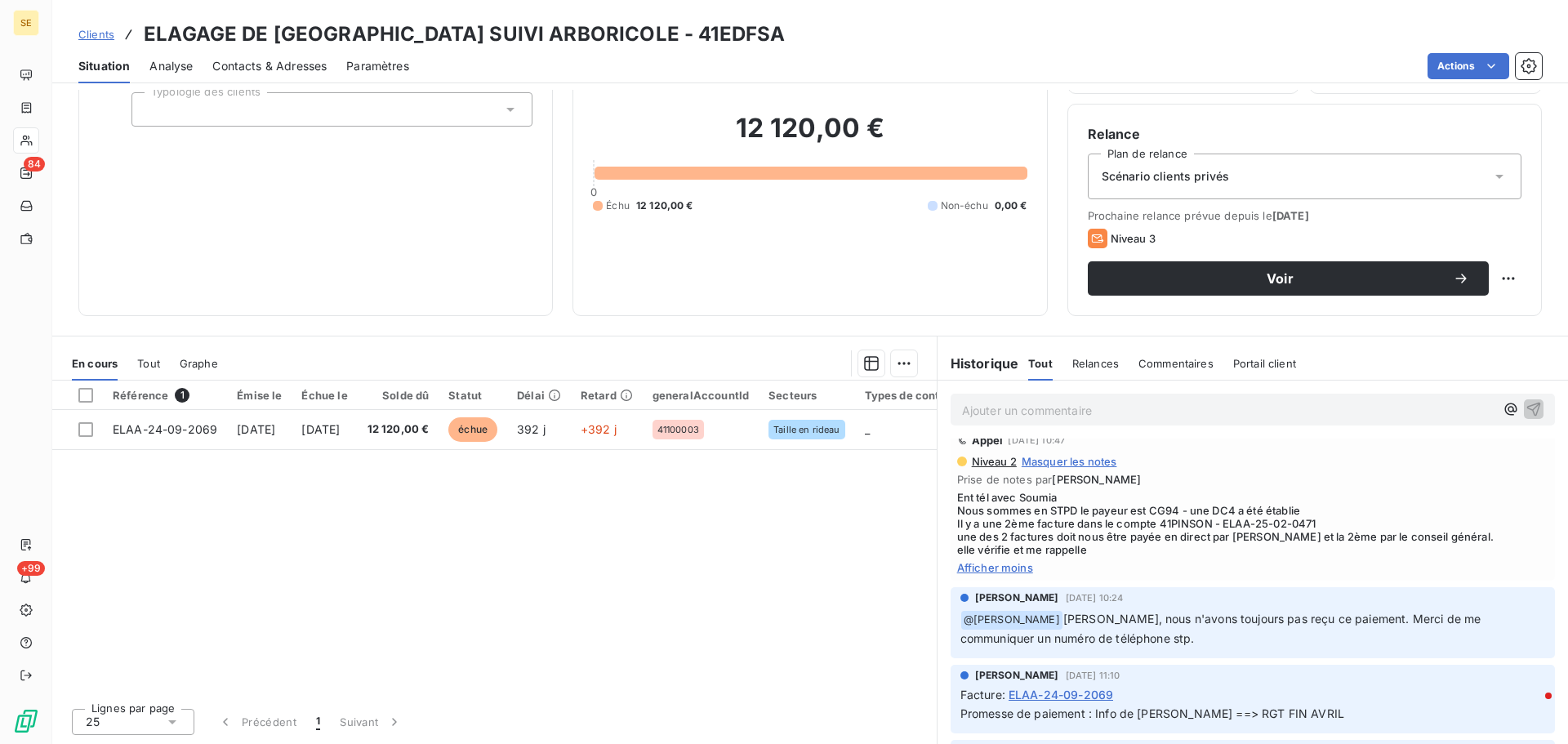
scroll to position [1871, 0]
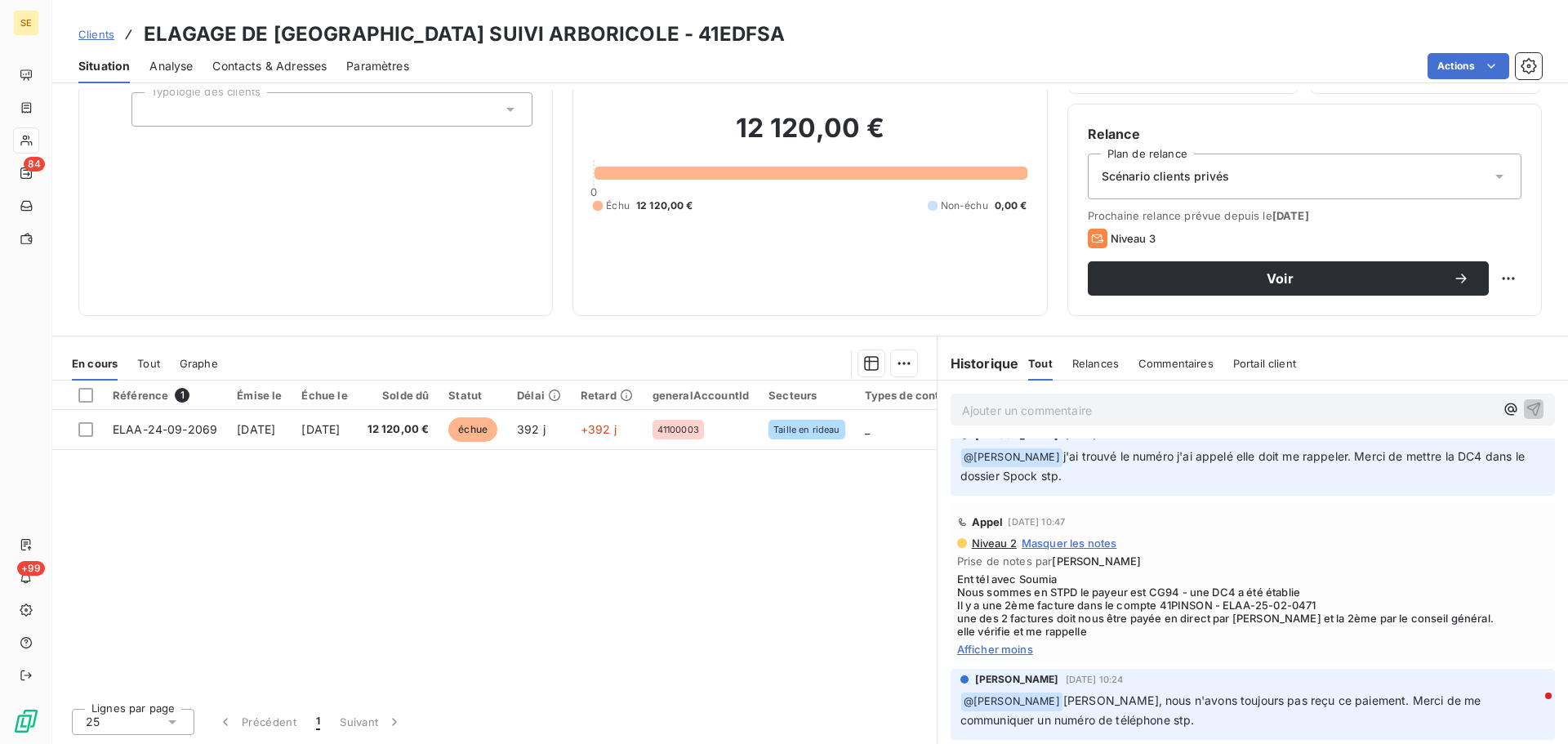
click at [1070, 537] on span "Masquer les notes" at bounding box center [1069, 542] width 96 height 13
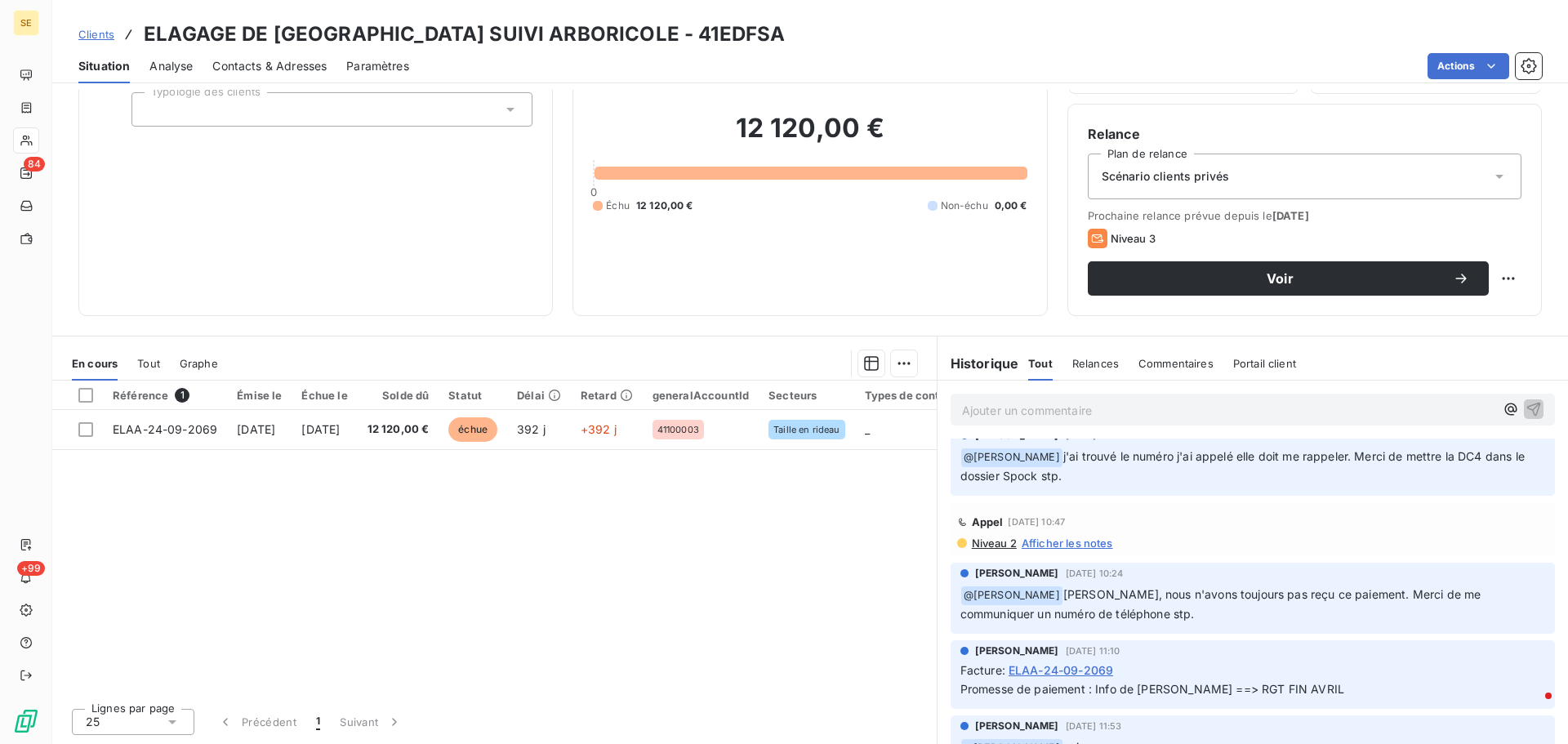
click at [989, 542] on span "Niveau 2" at bounding box center [993, 542] width 46 height 13
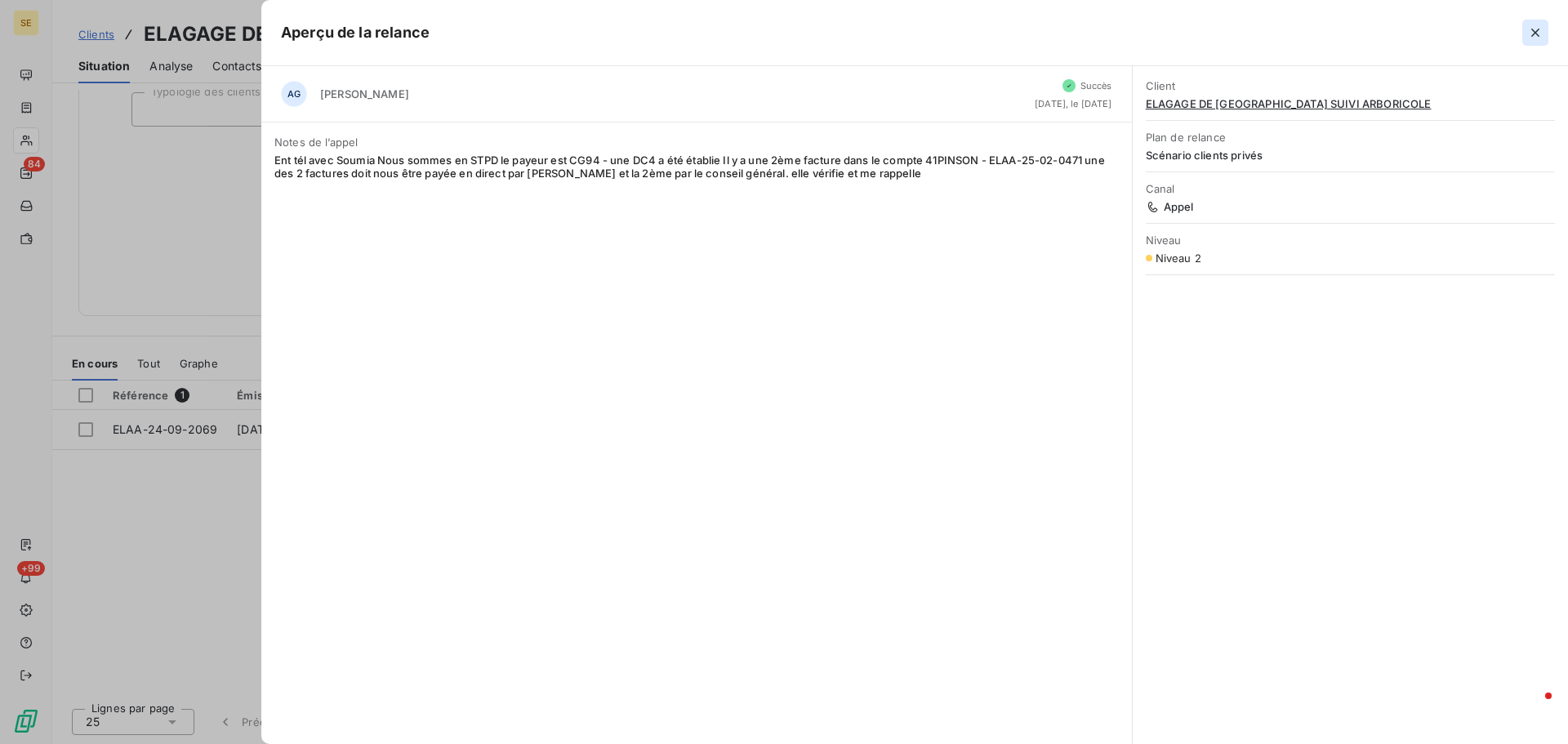
click at [1538, 33] on icon "button" at bounding box center [1535, 33] width 17 height 17
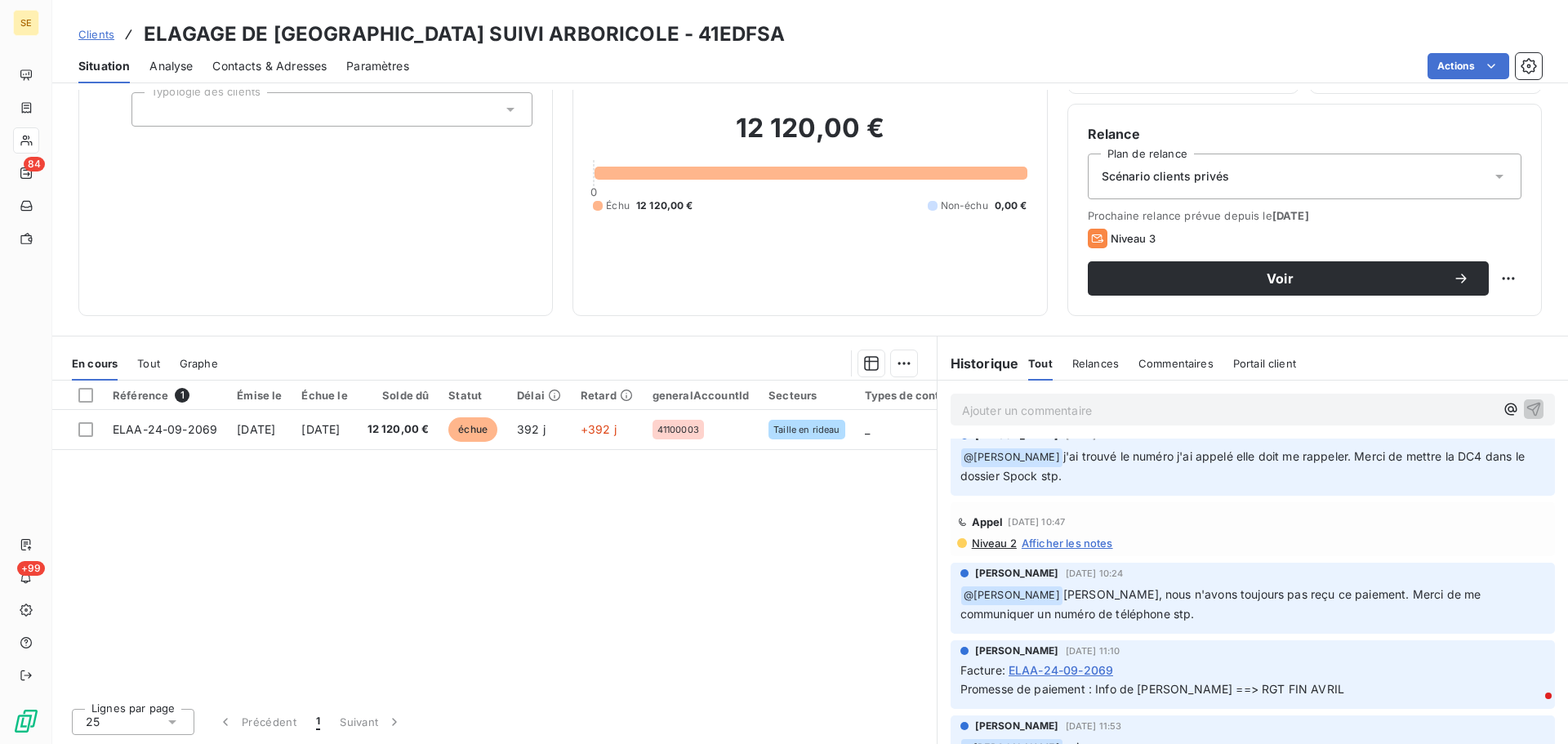
click at [970, 538] on span "Niveau 2" at bounding box center [993, 542] width 46 height 13
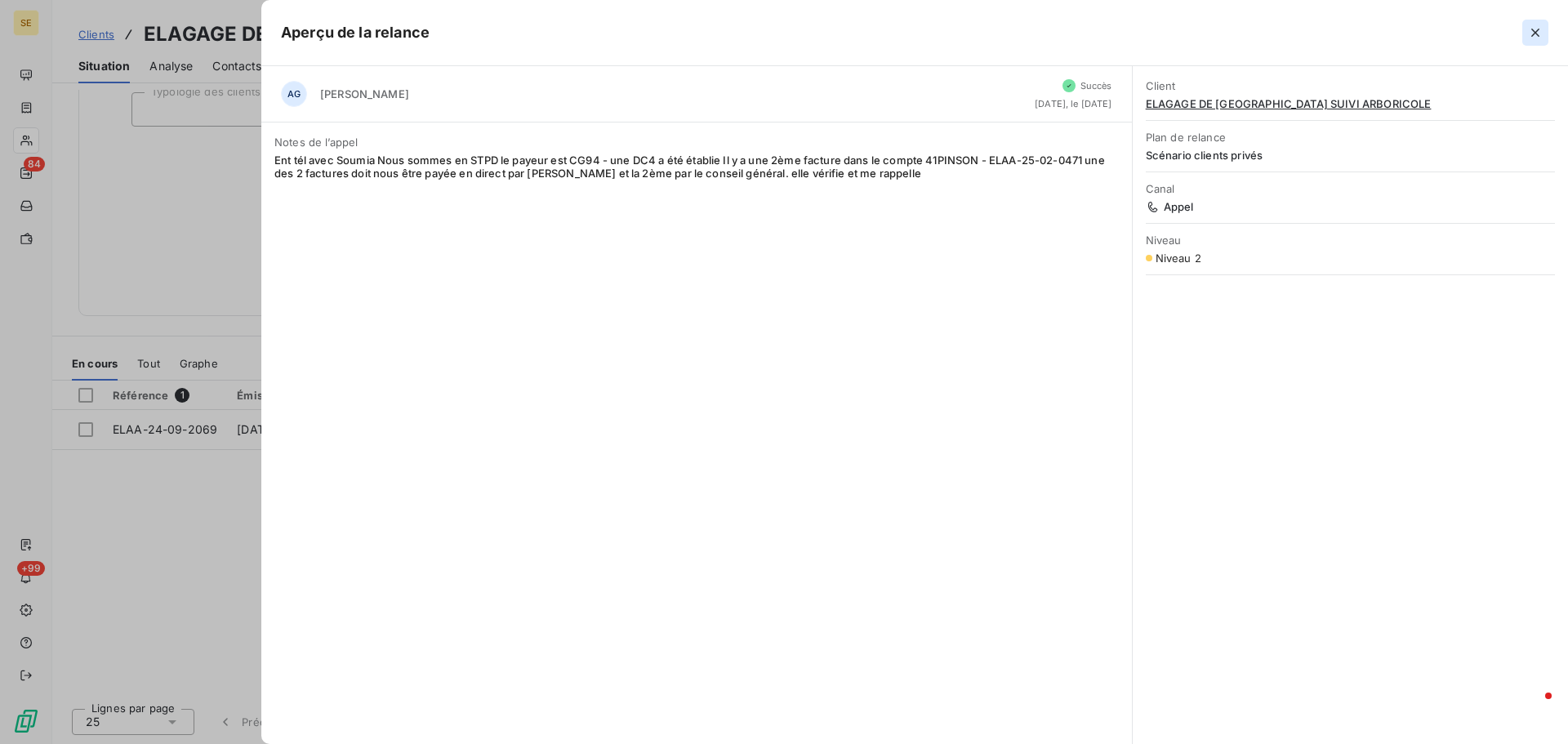
click at [1536, 31] on icon "button" at bounding box center [1535, 33] width 8 height 8
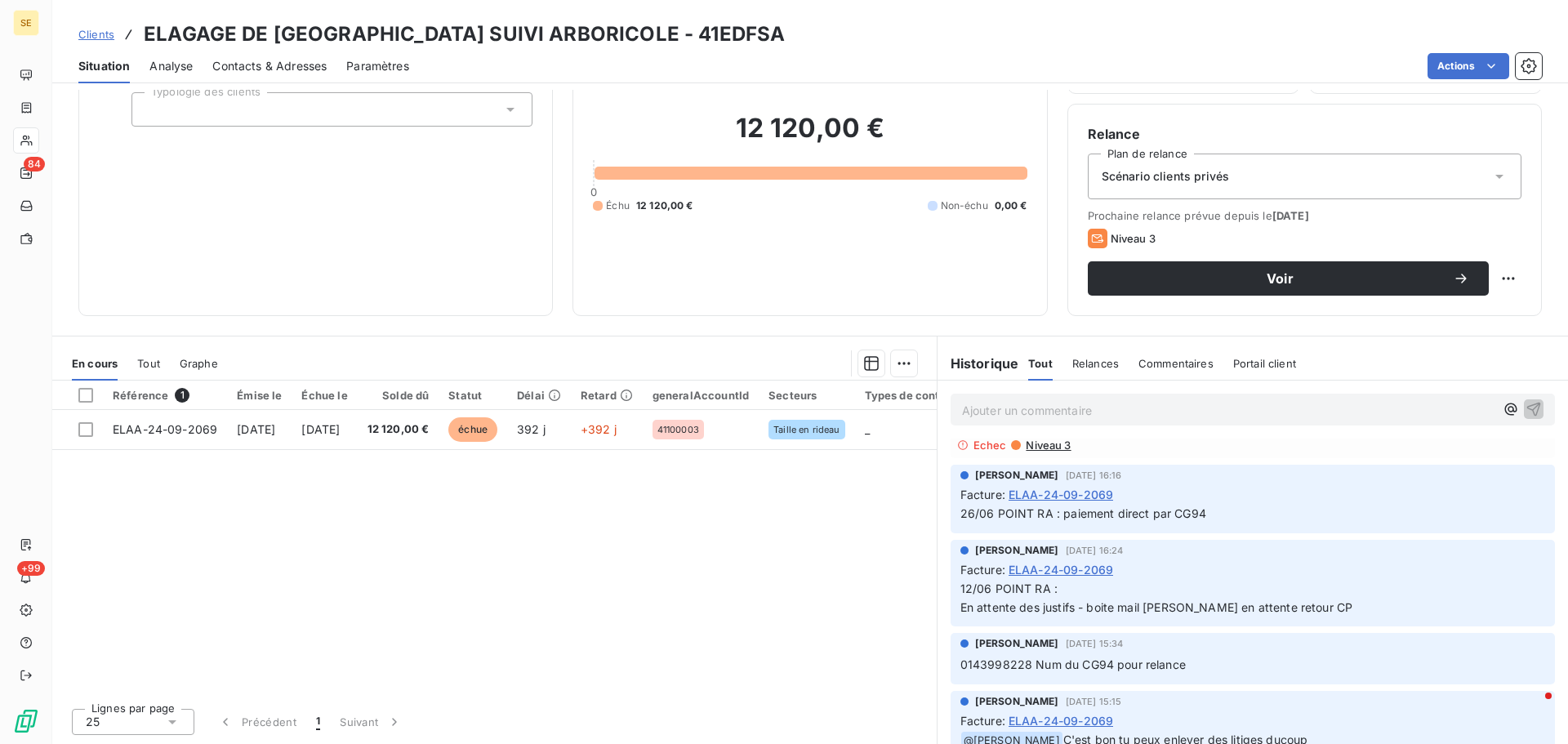
scroll to position [974, 0]
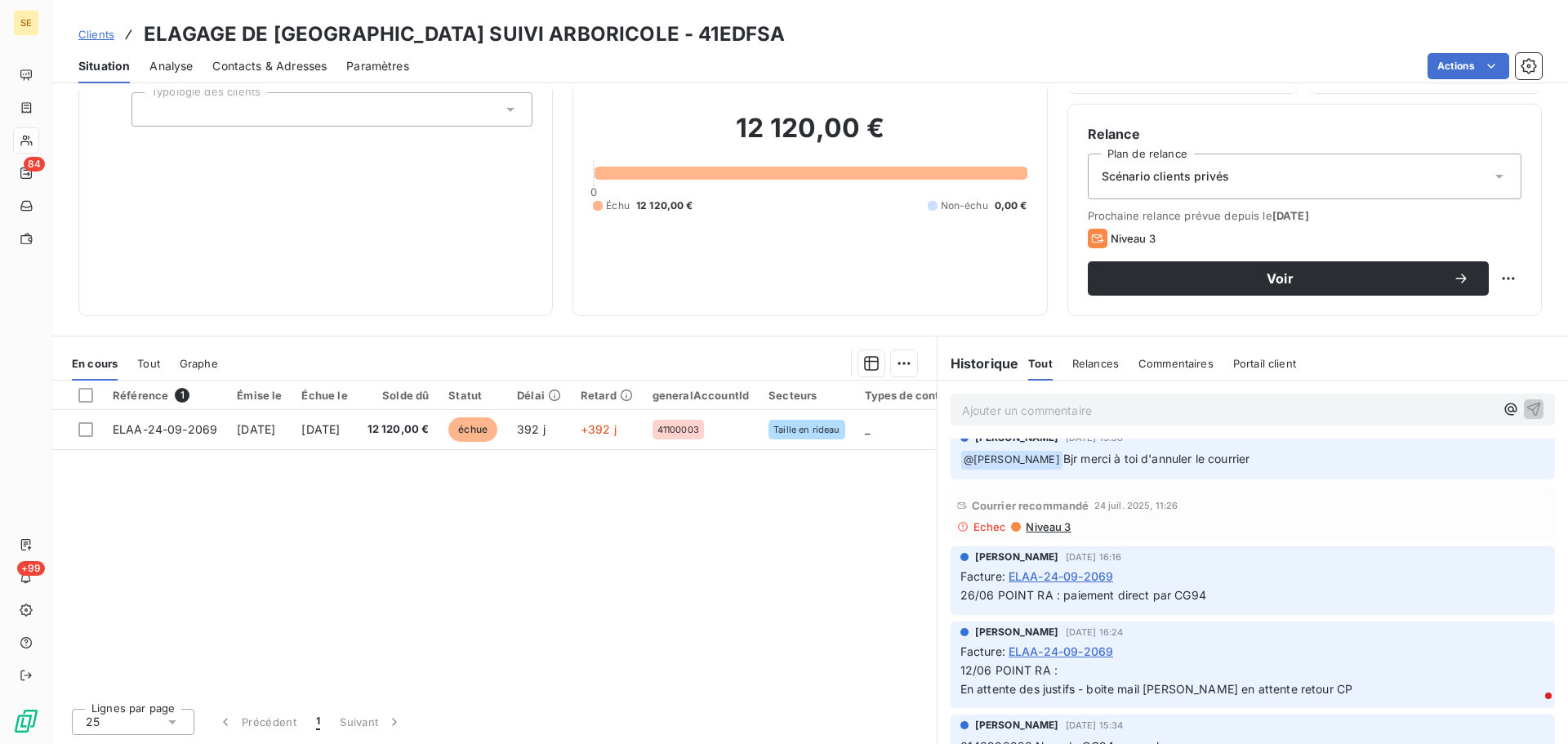
click at [1041, 528] on span "Niveau 3" at bounding box center [1047, 526] width 46 height 13
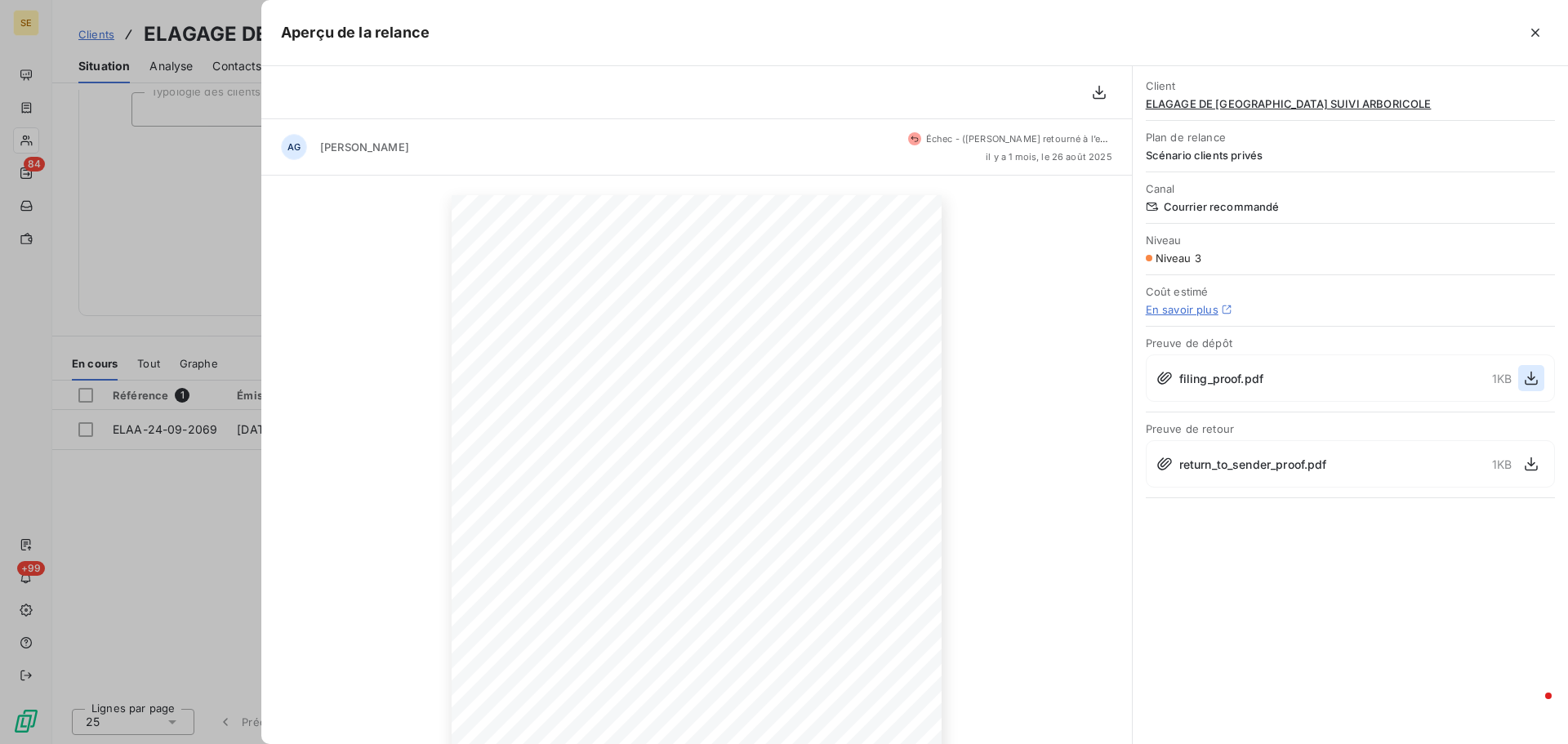
click at [1531, 373] on icon "button" at bounding box center [1530, 378] width 13 height 14
click at [1529, 373] on icon "button" at bounding box center [1531, 377] width 17 height 17
click at [1536, 463] on icon "button" at bounding box center [1531, 463] width 17 height 17
click at [1535, 40] on icon "button" at bounding box center [1535, 33] width 17 height 17
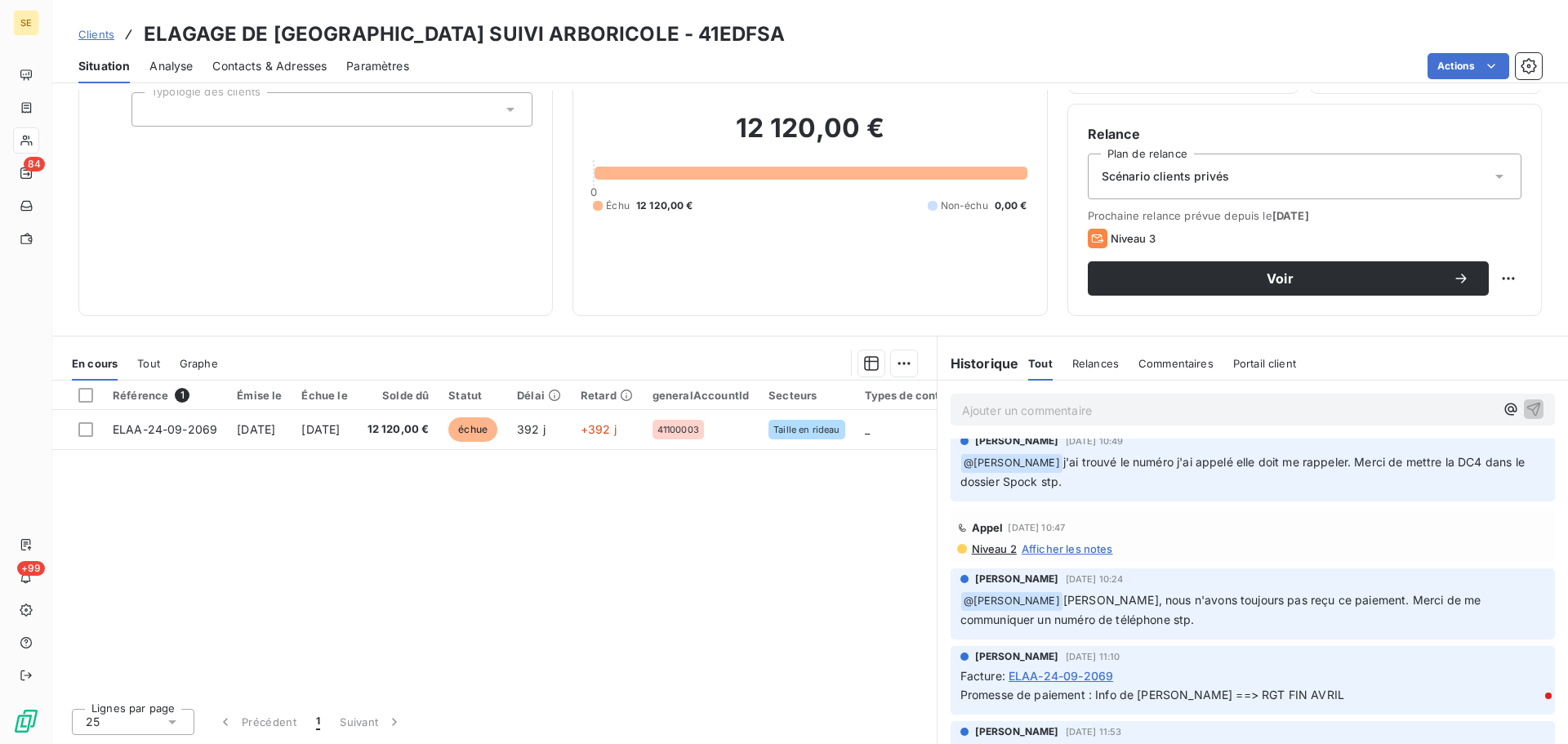
scroll to position [1877, 0]
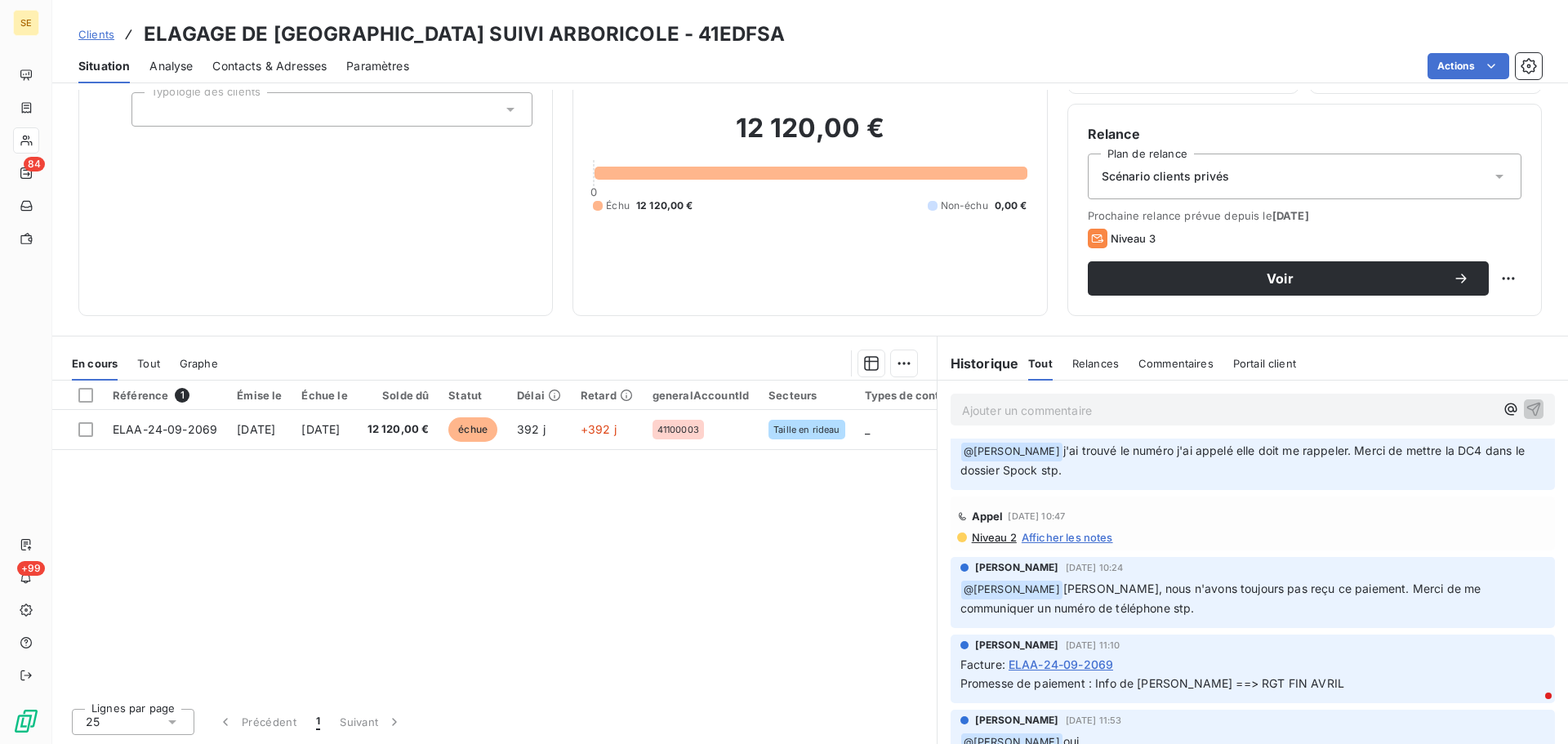
click at [999, 538] on span "Niveau 2" at bounding box center [993, 537] width 46 height 13
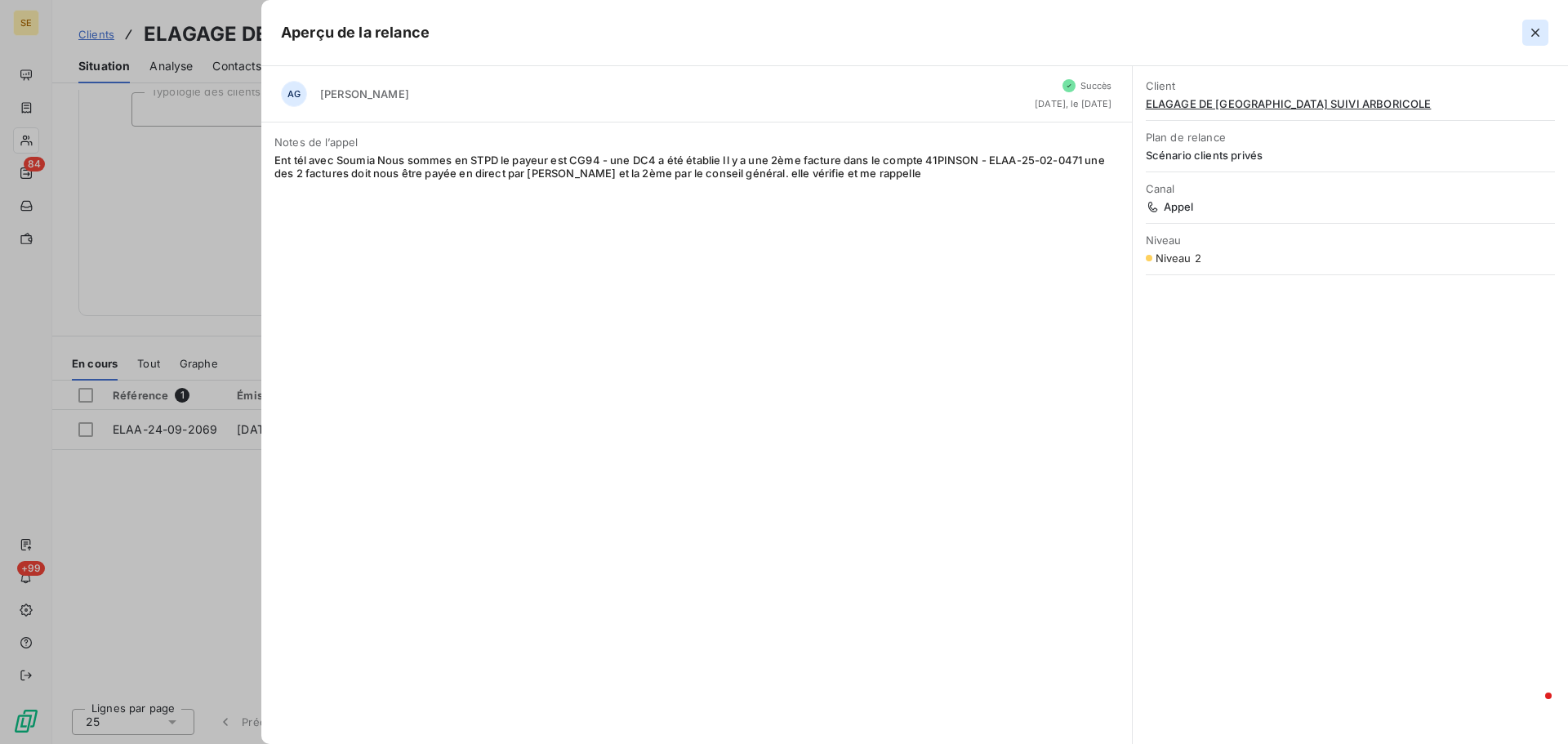
click at [1533, 31] on icon "button" at bounding box center [1535, 33] width 8 height 8
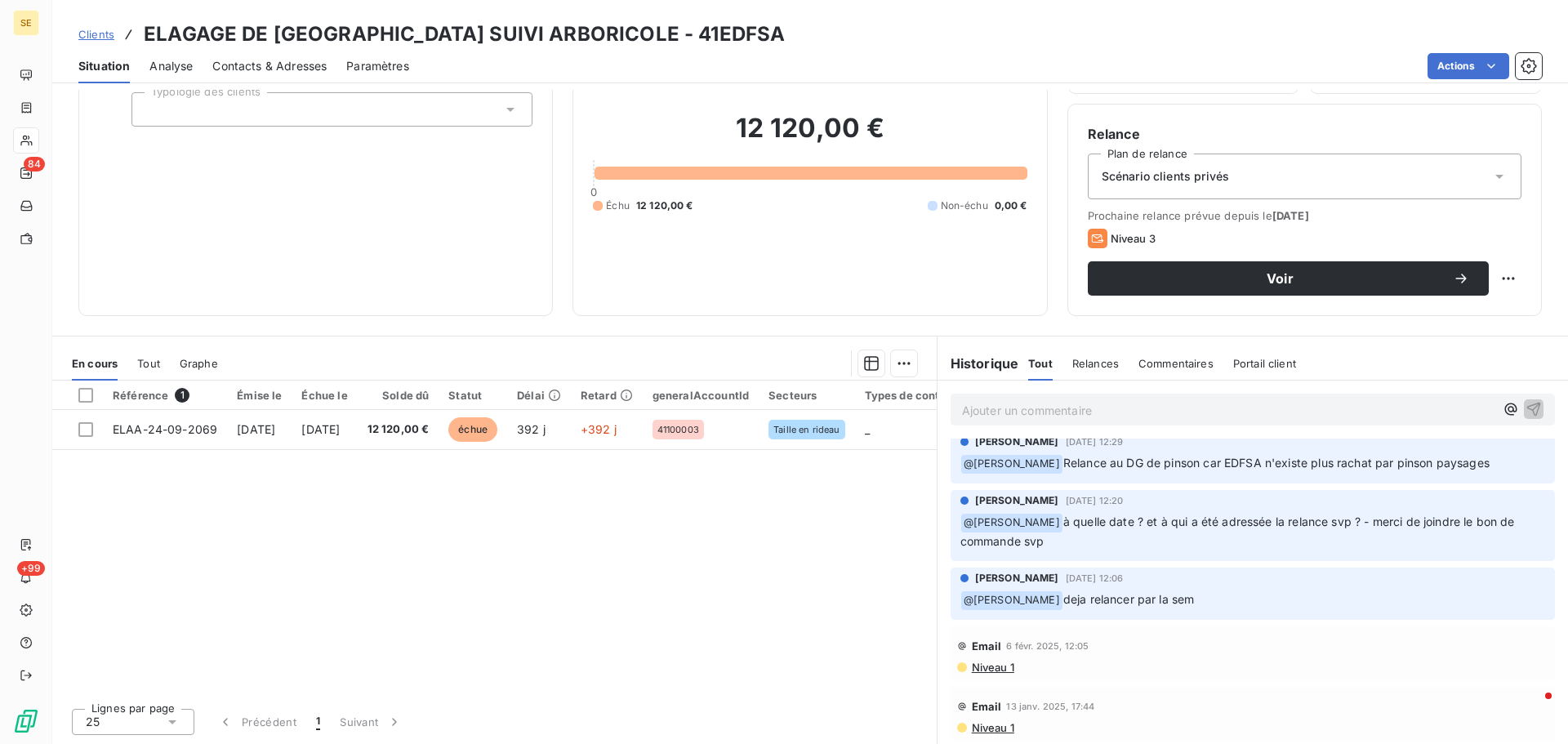
scroll to position [2758, 0]
